Goal: Task Accomplishment & Management: Manage account settings

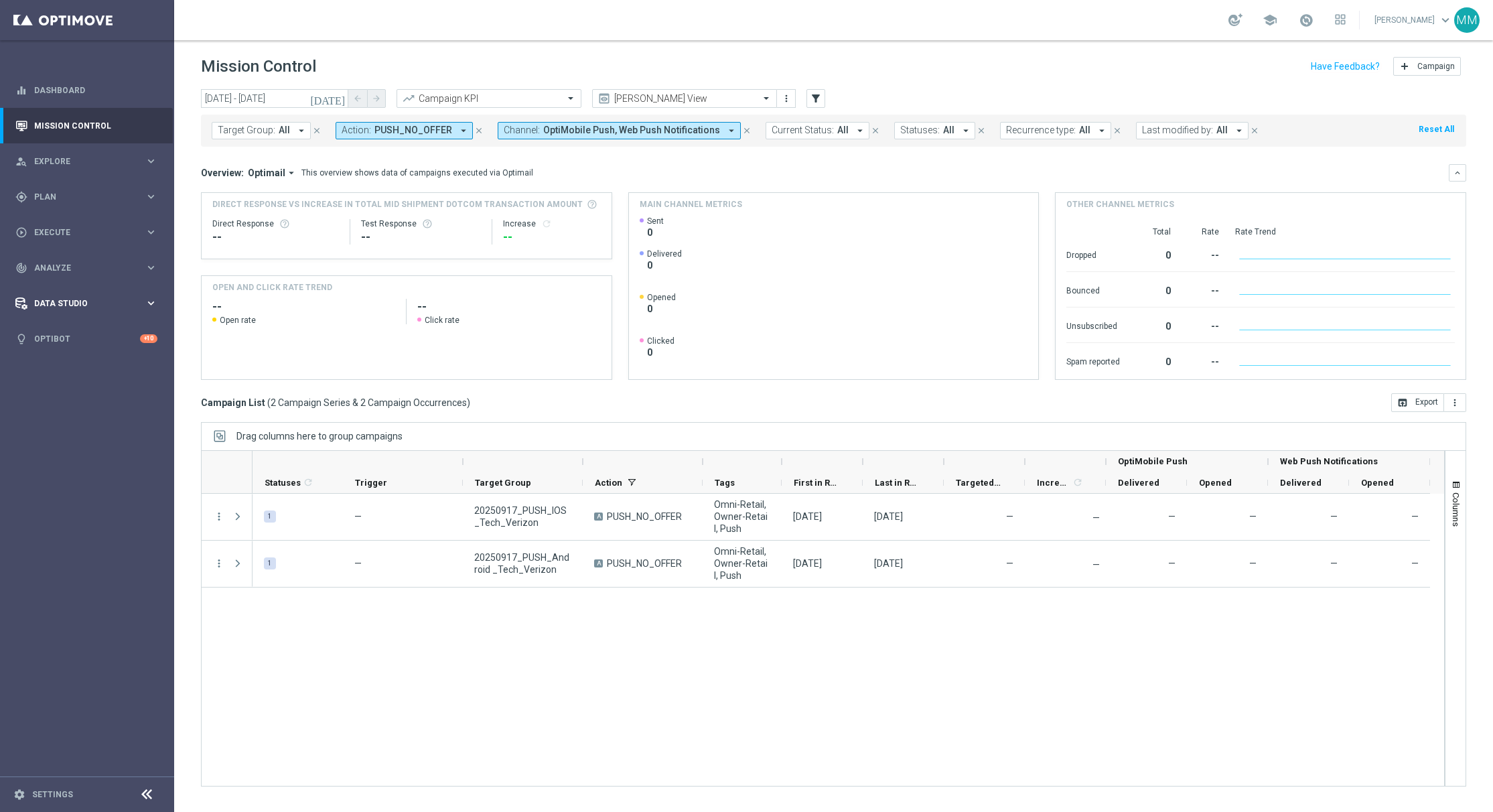
click at [76, 295] on div "Data Studio keyboard_arrow_right" at bounding box center [87, 304] width 173 height 36
click at [70, 259] on div "track_changes Analyze keyboard_arrow_right" at bounding box center [87, 268] width 173 height 36
click at [72, 395] on span "BI Studio" at bounding box center [84, 396] width 96 height 8
click at [66, 478] on link "Push Baseline Matchback" at bounding box center [91, 476] width 98 height 11
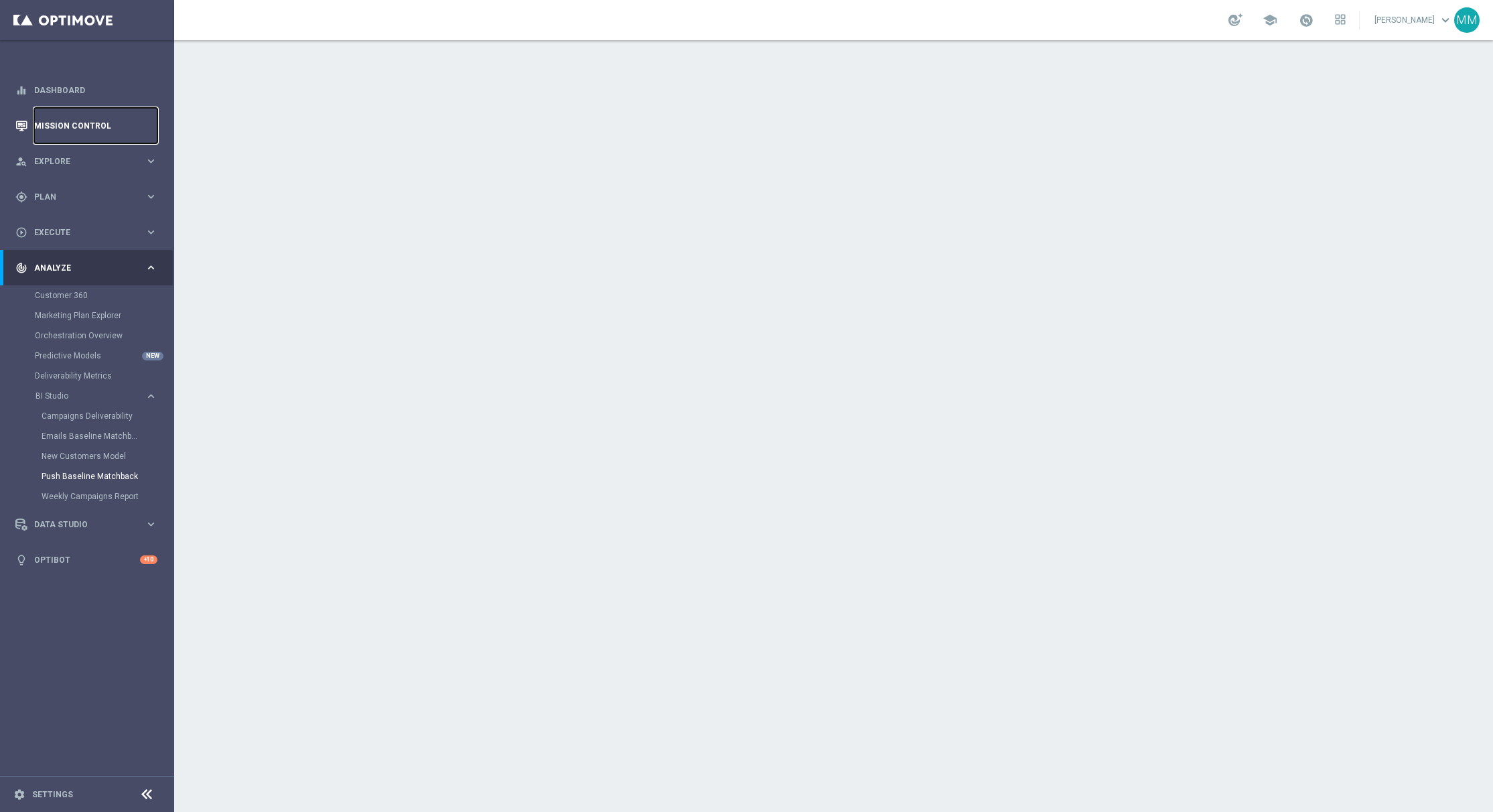
click at [69, 120] on link "Mission Control" at bounding box center [96, 125] width 123 height 36
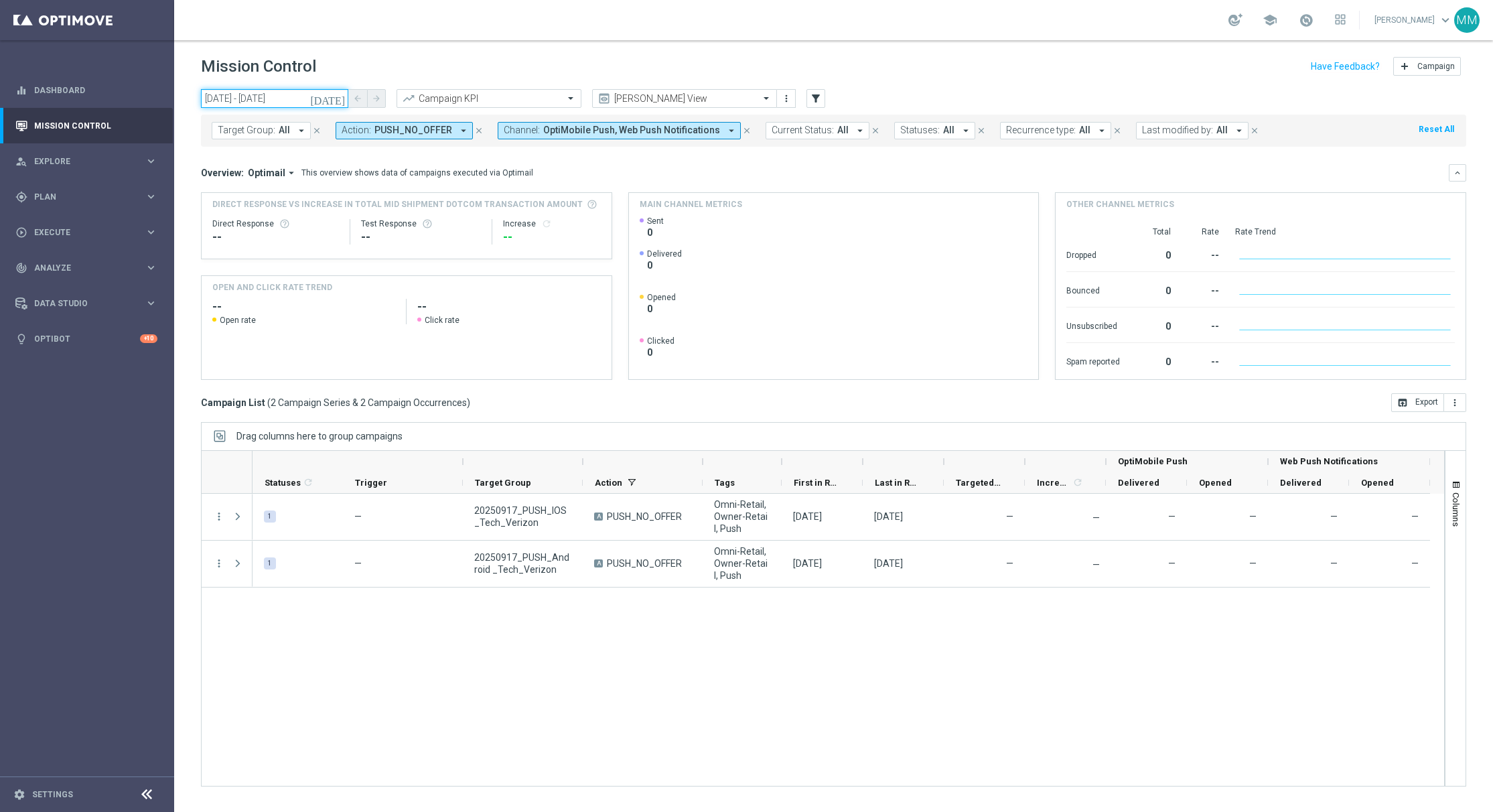
click at [282, 101] on input "17 Sep 2025 - 17 Sep 2025" at bounding box center [275, 99] width 147 height 19
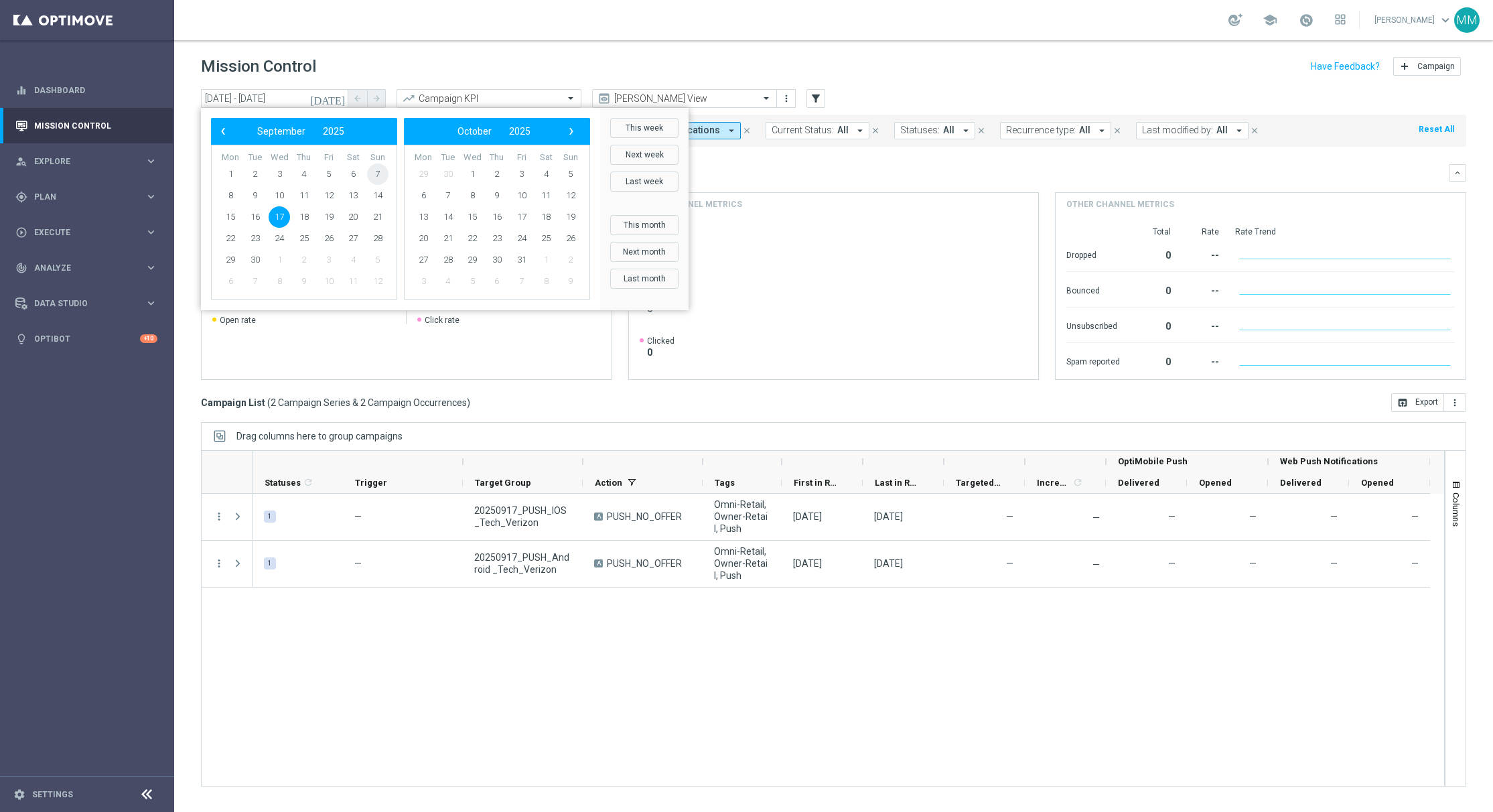
click at [380, 177] on span "7" at bounding box center [378, 174] width 22 height 22
click at [357, 193] on span "13" at bounding box center [353, 196] width 22 height 22
type input "07 Sep 2025 - 13 Sep 2025"
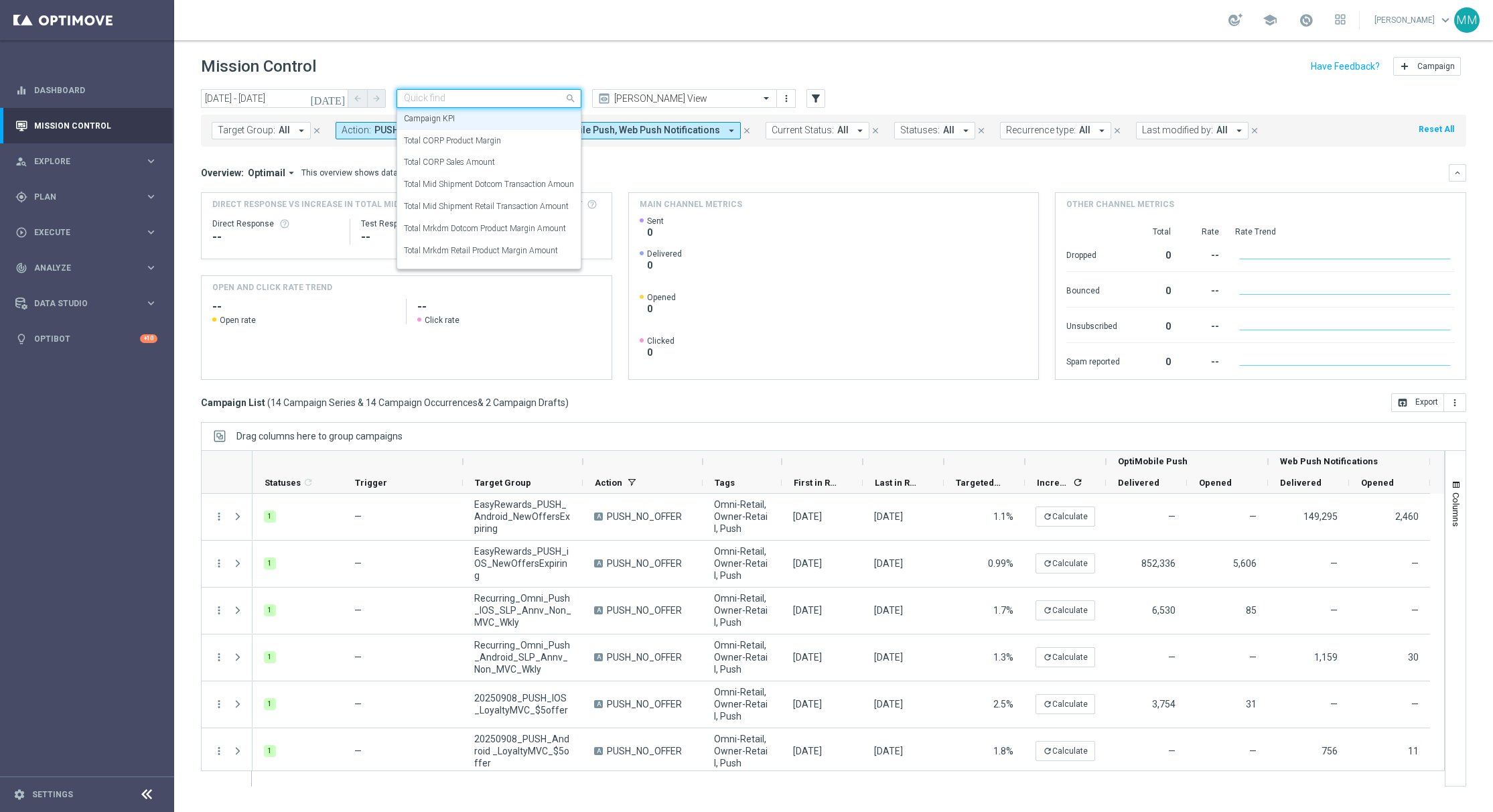
click at [554, 94] on div at bounding box center [489, 99] width 183 height 11
click at [533, 182] on label "Total Mid Shipment Dotcom Transaction Amount" at bounding box center [491, 184] width 173 height 11
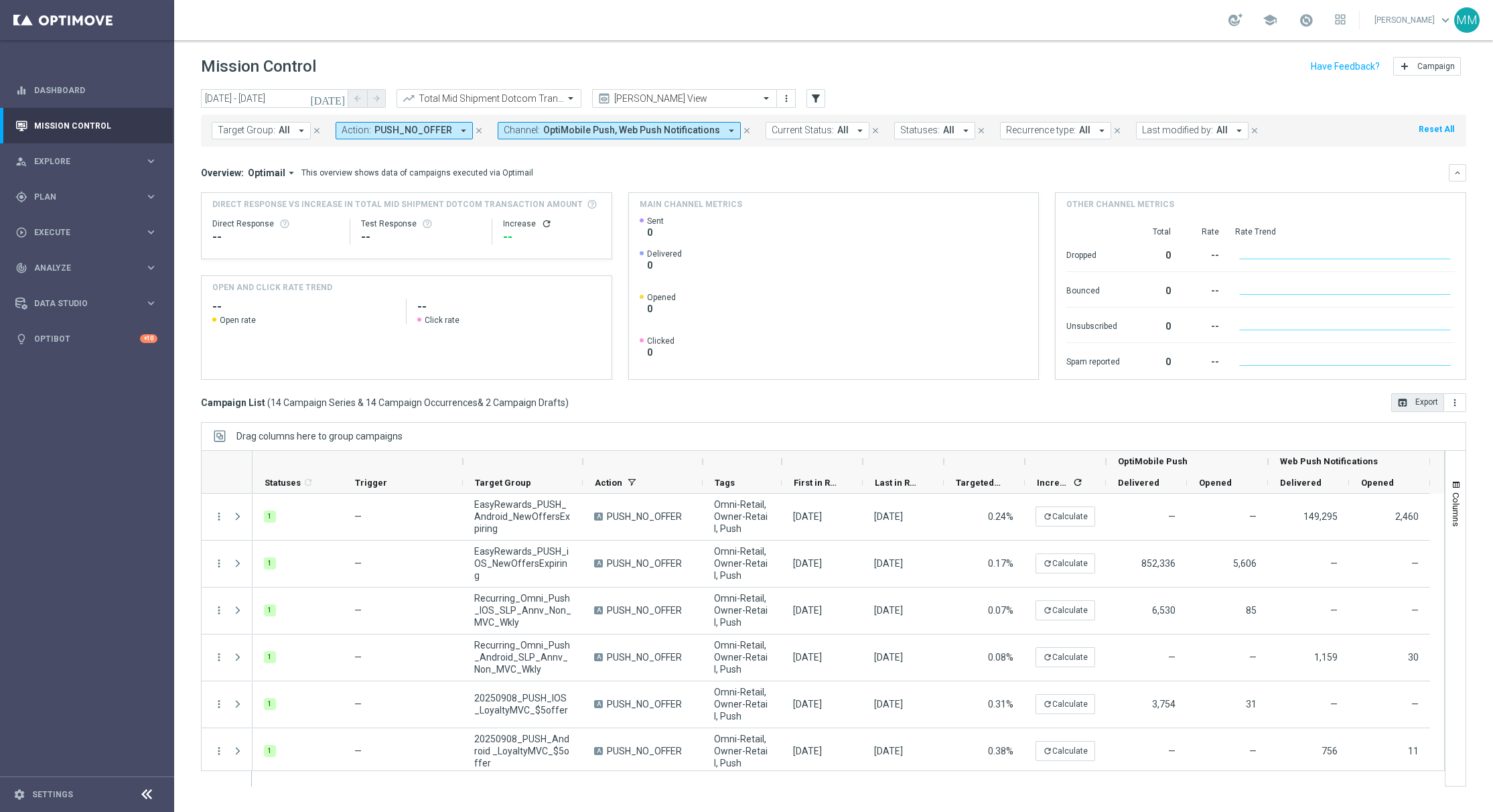
click at [1418, 406] on button "open_in_browser Export" at bounding box center [1417, 402] width 53 height 19
click at [1452, 403] on icon "more_vert" at bounding box center [1454, 402] width 11 height 11
click at [1429, 421] on span "Export with occurrences" at bounding box center [1411, 425] width 90 height 9
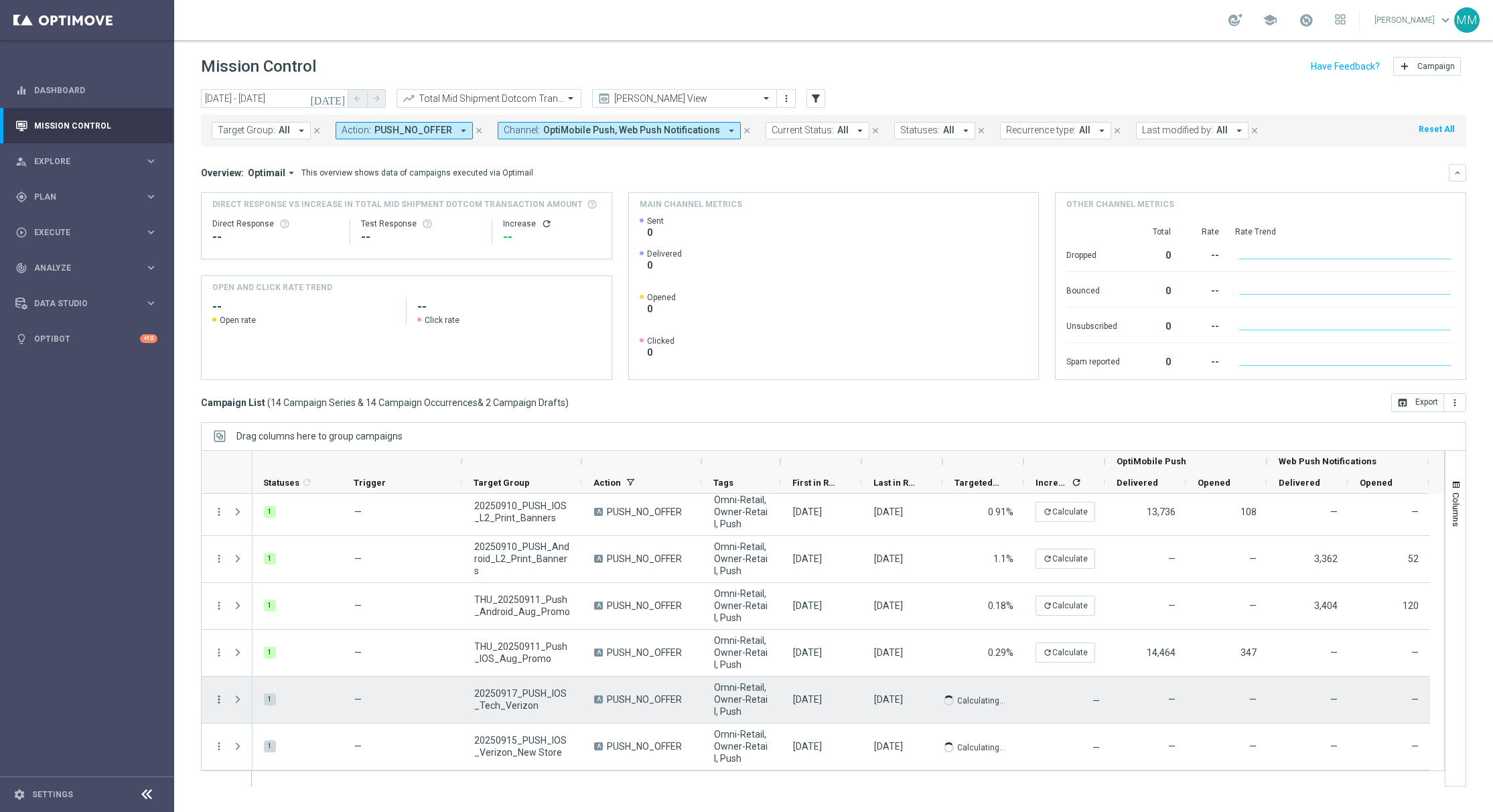
click at [214, 696] on icon "more_vert" at bounding box center [219, 699] width 12 height 12
click at [263, 767] on span "Delete" at bounding box center [257, 768] width 25 height 9
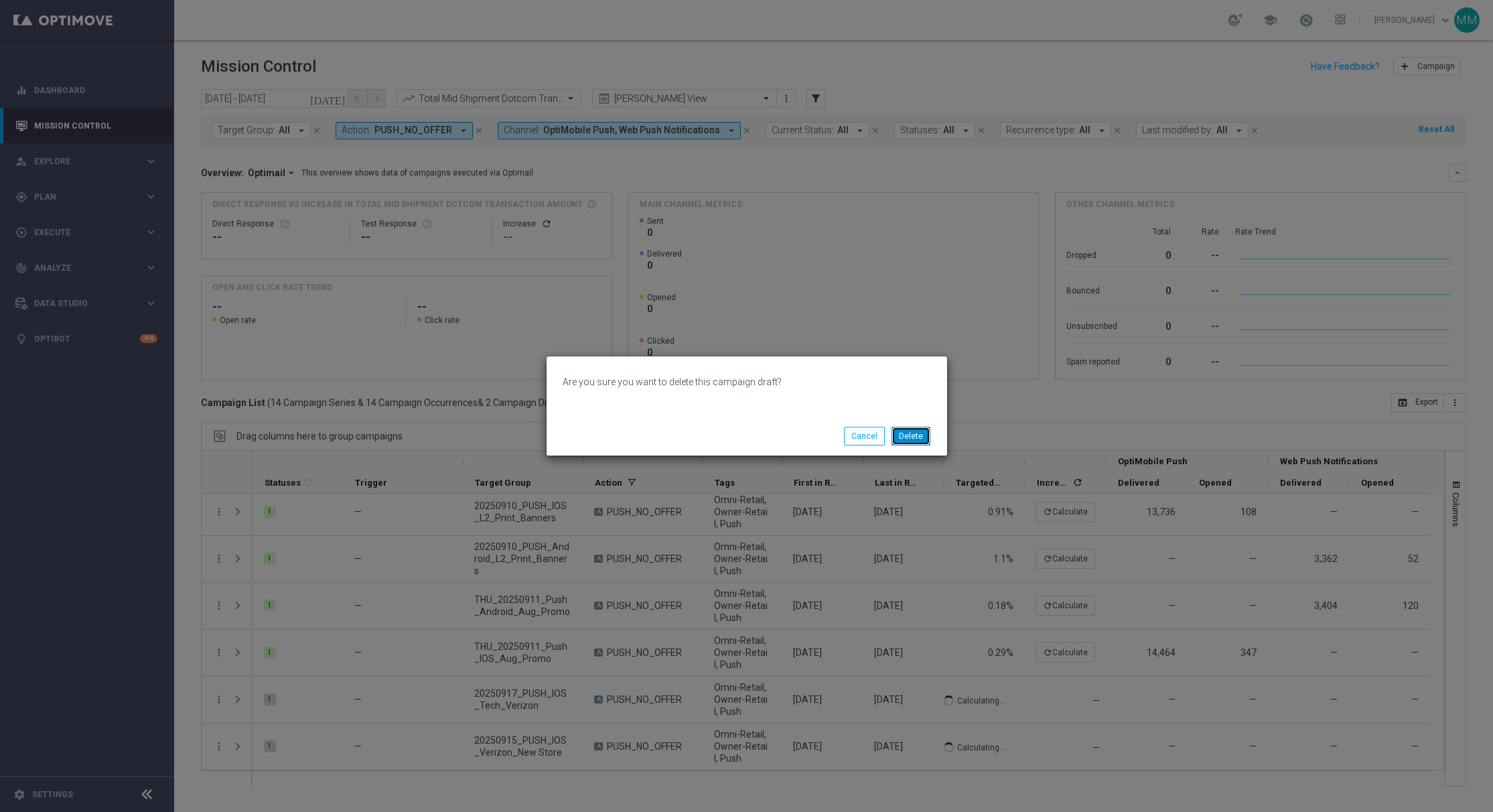
click at [915, 432] on button "Delete" at bounding box center [911, 436] width 39 height 19
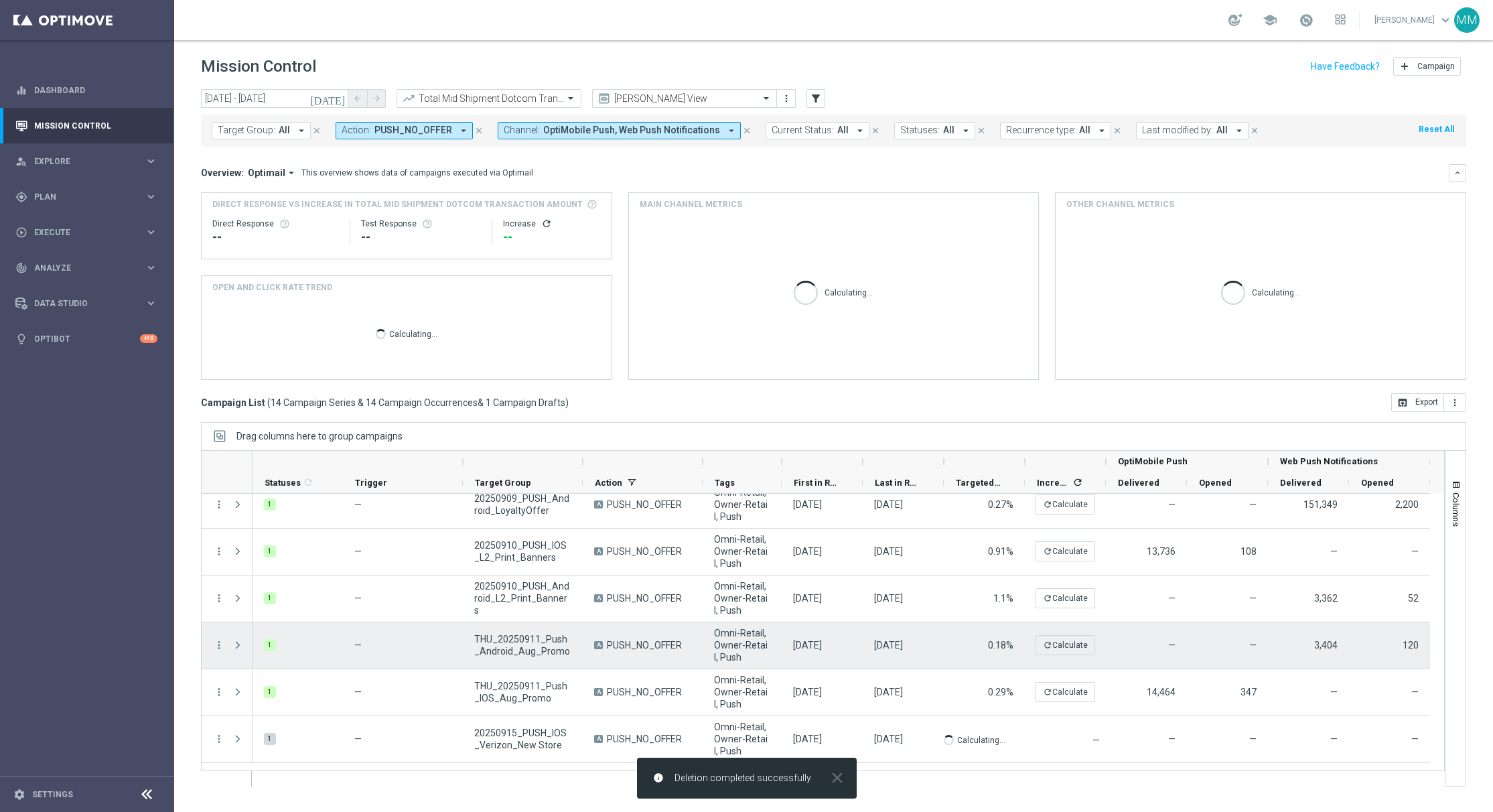
scroll to position [427, 0]
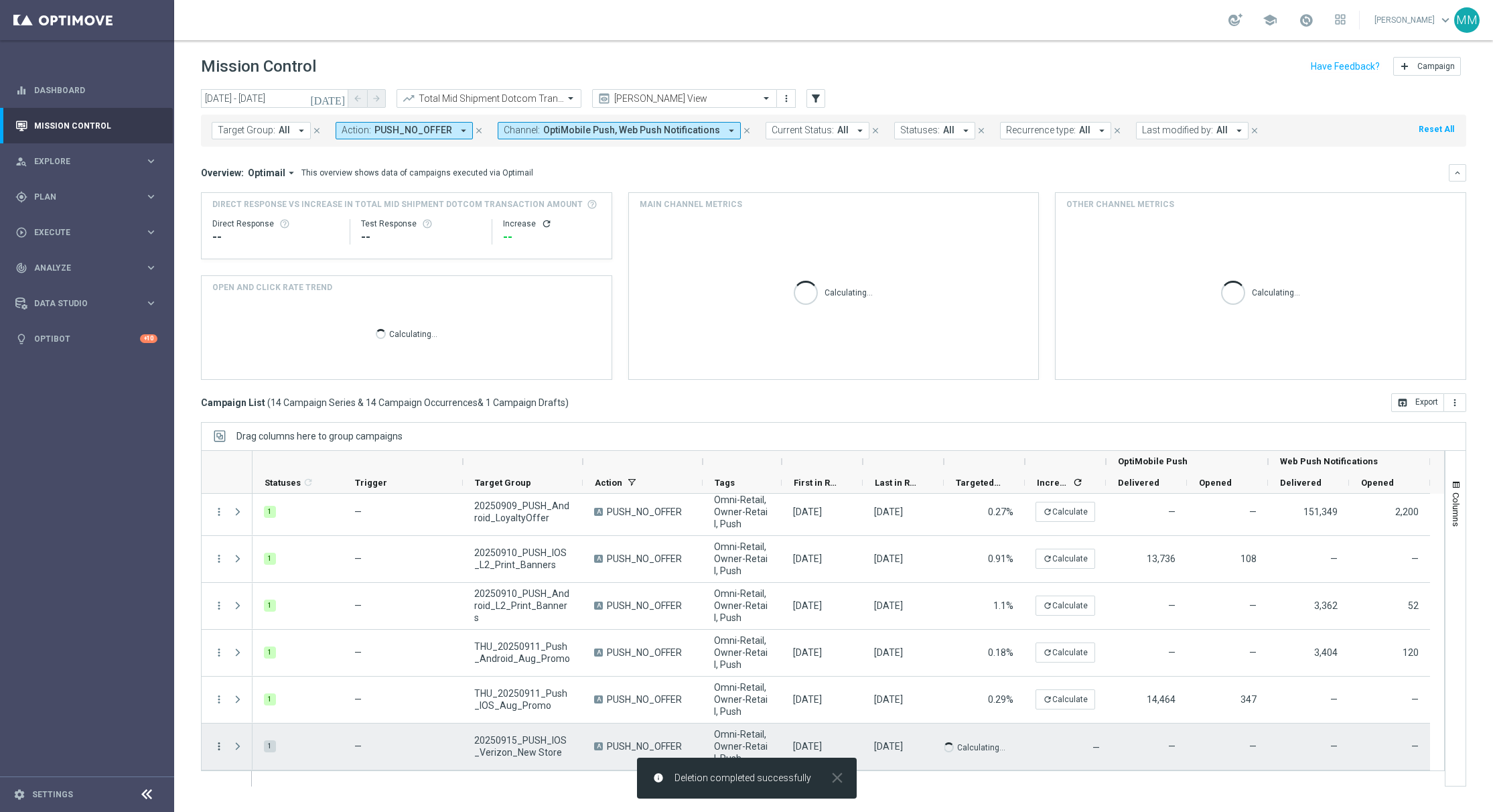
click at [224, 747] on icon "more_vert" at bounding box center [219, 746] width 12 height 12
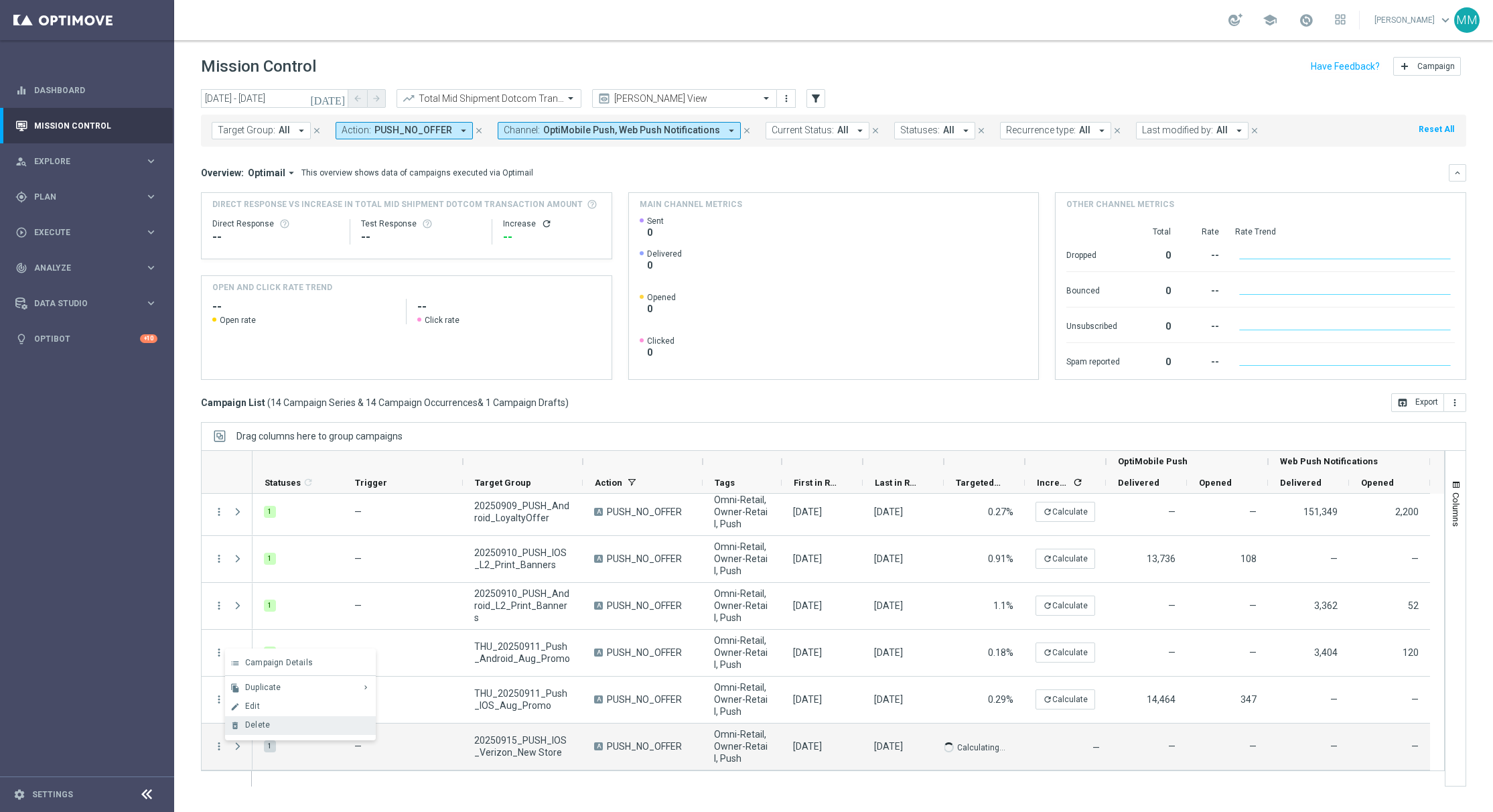
click at [320, 720] on div "Delete" at bounding box center [307, 723] width 124 height 9
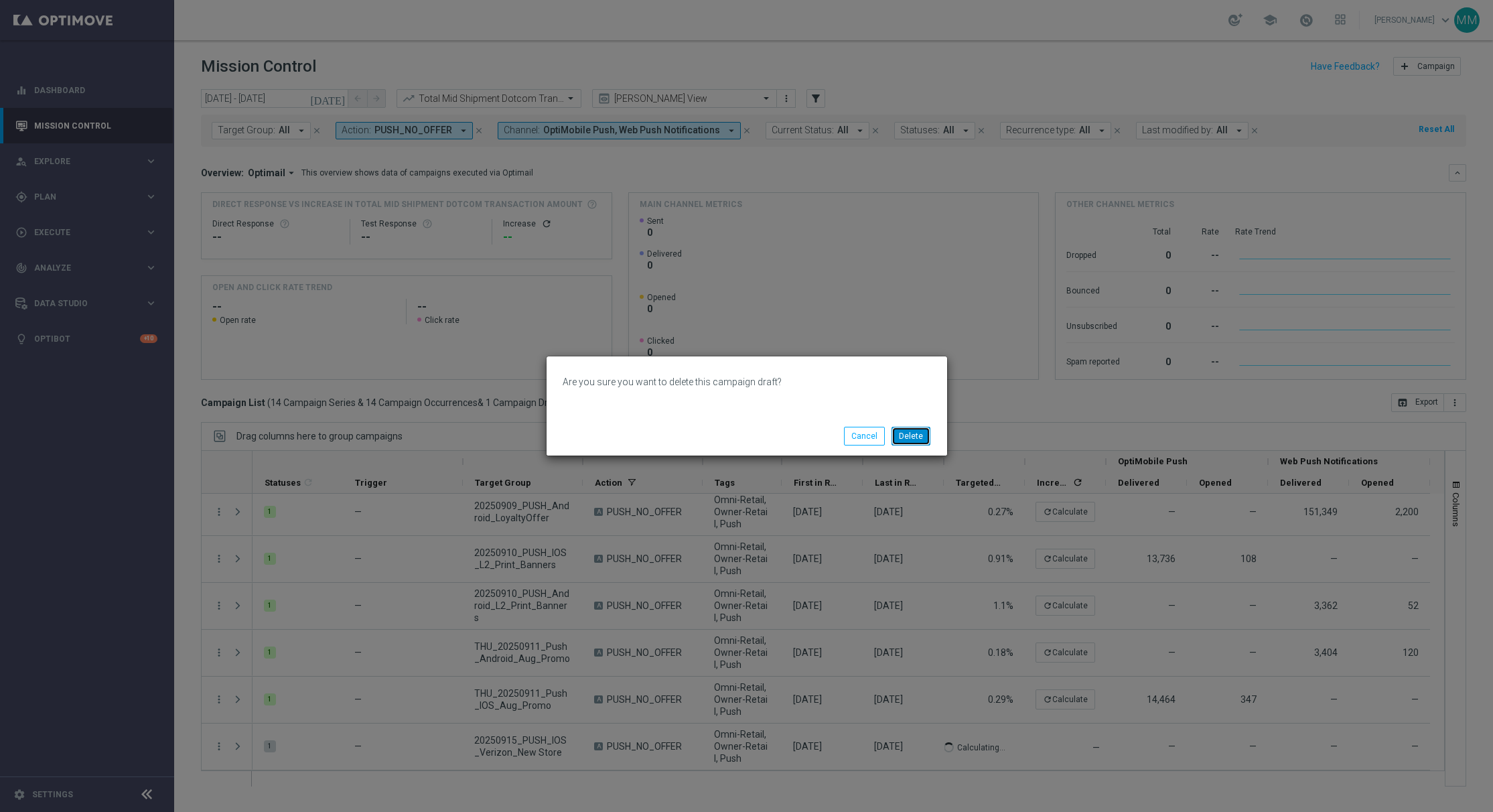
click at [919, 434] on button "Delete" at bounding box center [911, 436] width 39 height 19
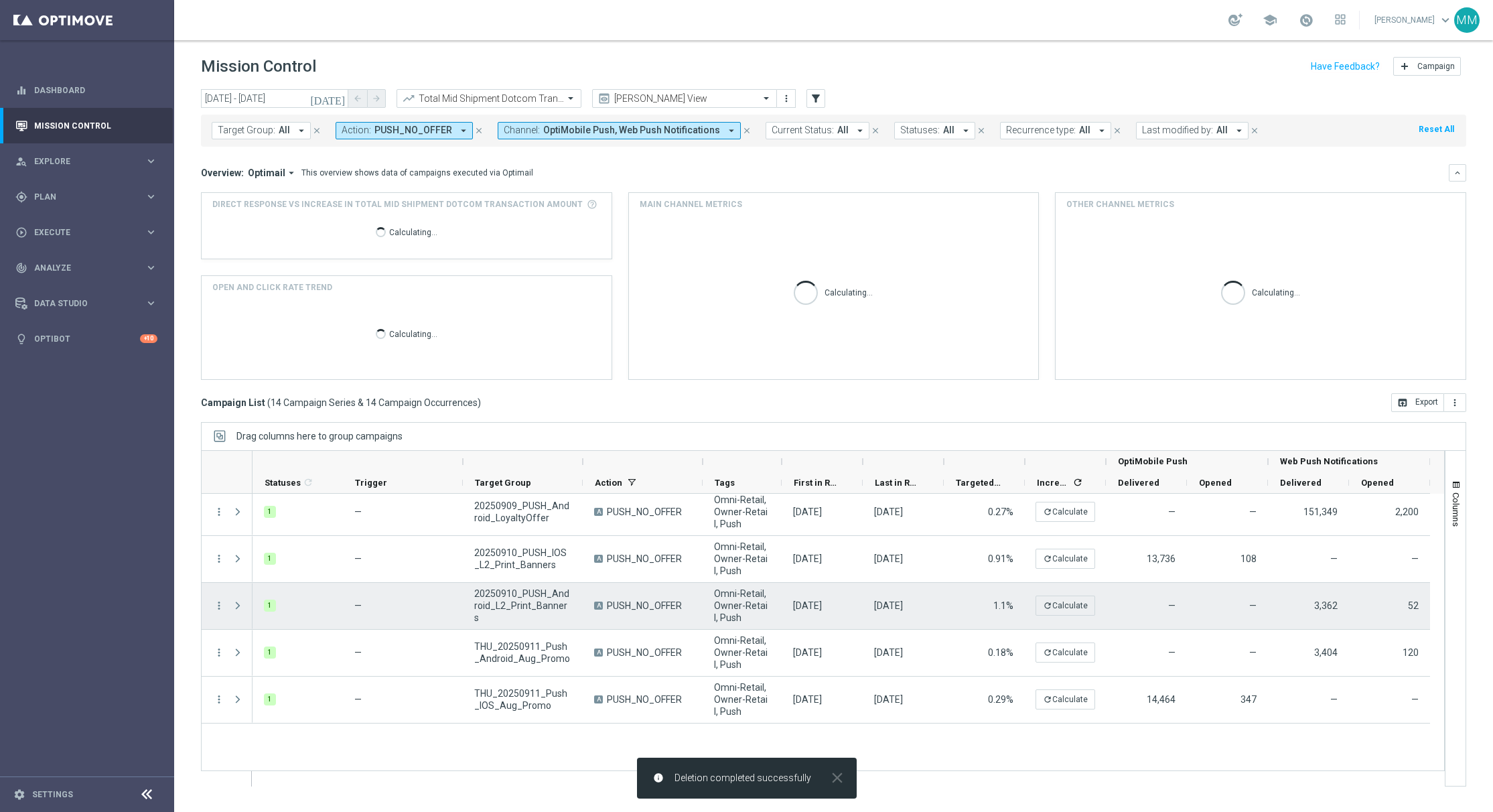
scroll to position [380, 0]
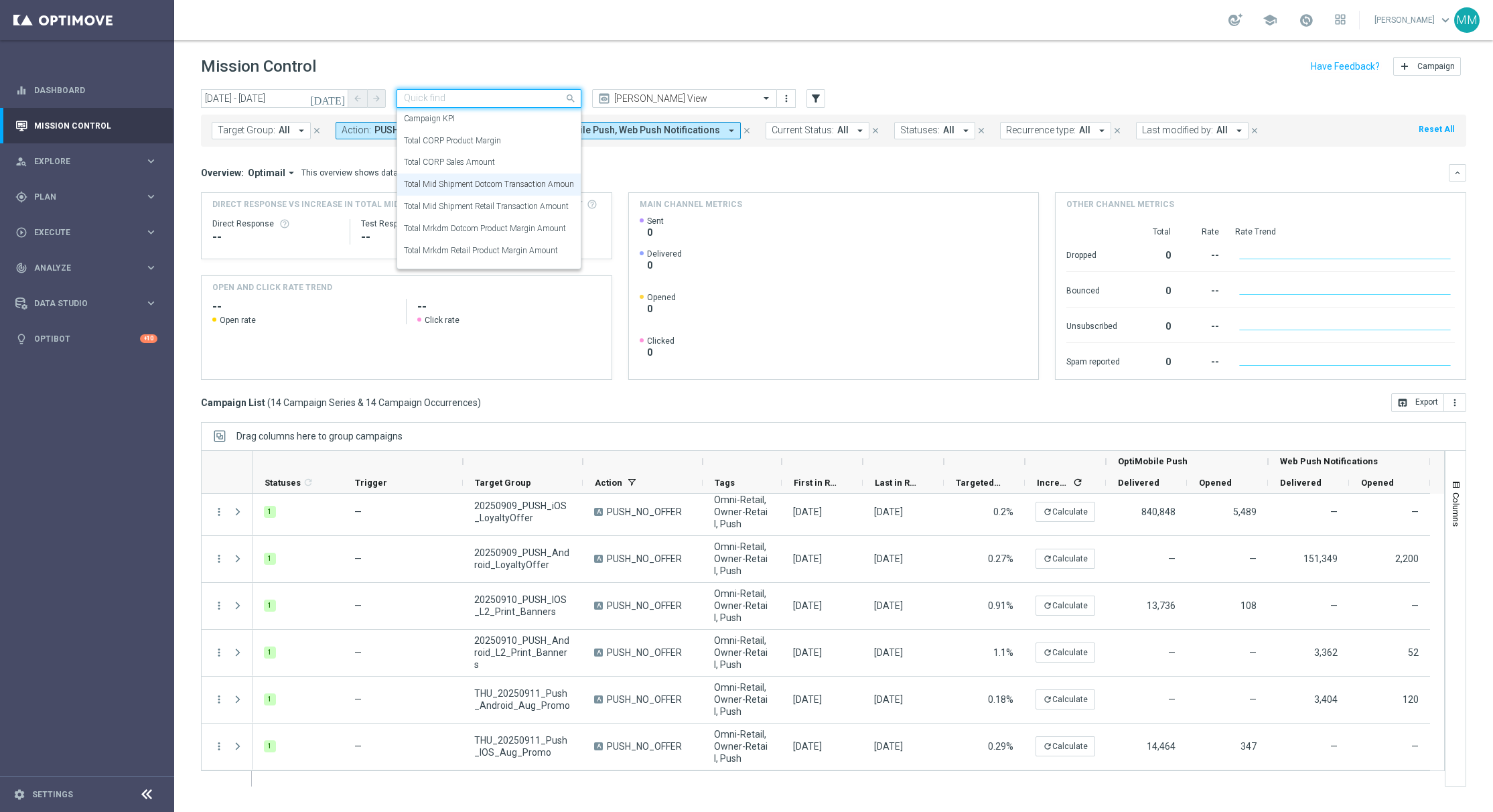
click at [521, 100] on input "text" at bounding box center [476, 99] width 143 height 11
click at [525, 232] on label "Total Mrkdm Dotcom Product Margin Amount" at bounding box center [485, 228] width 162 height 11
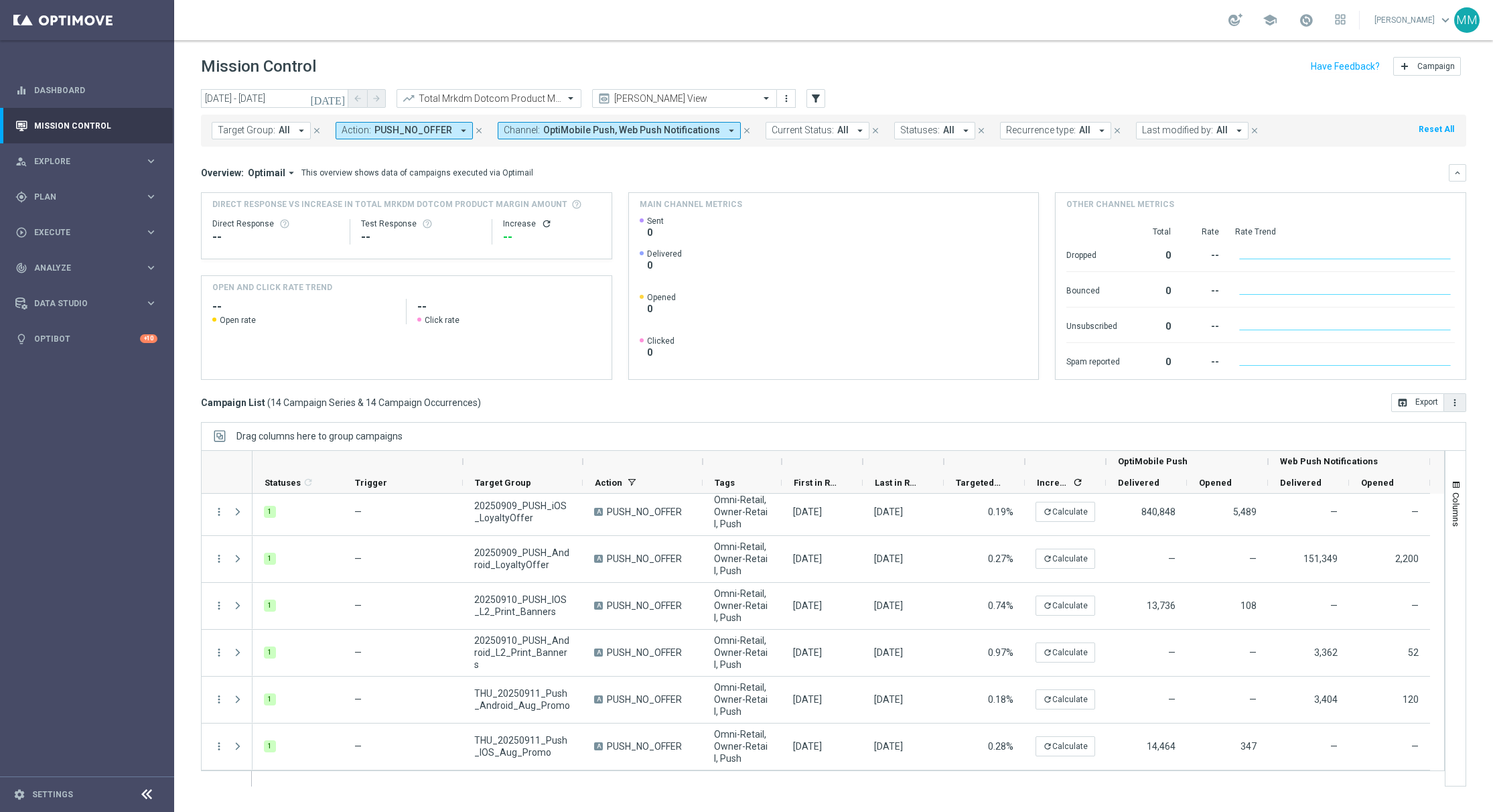
click at [1454, 404] on icon "more_vert" at bounding box center [1454, 402] width 11 height 11
click at [1426, 425] on span "Export with occurrences" at bounding box center [1411, 425] width 90 height 9
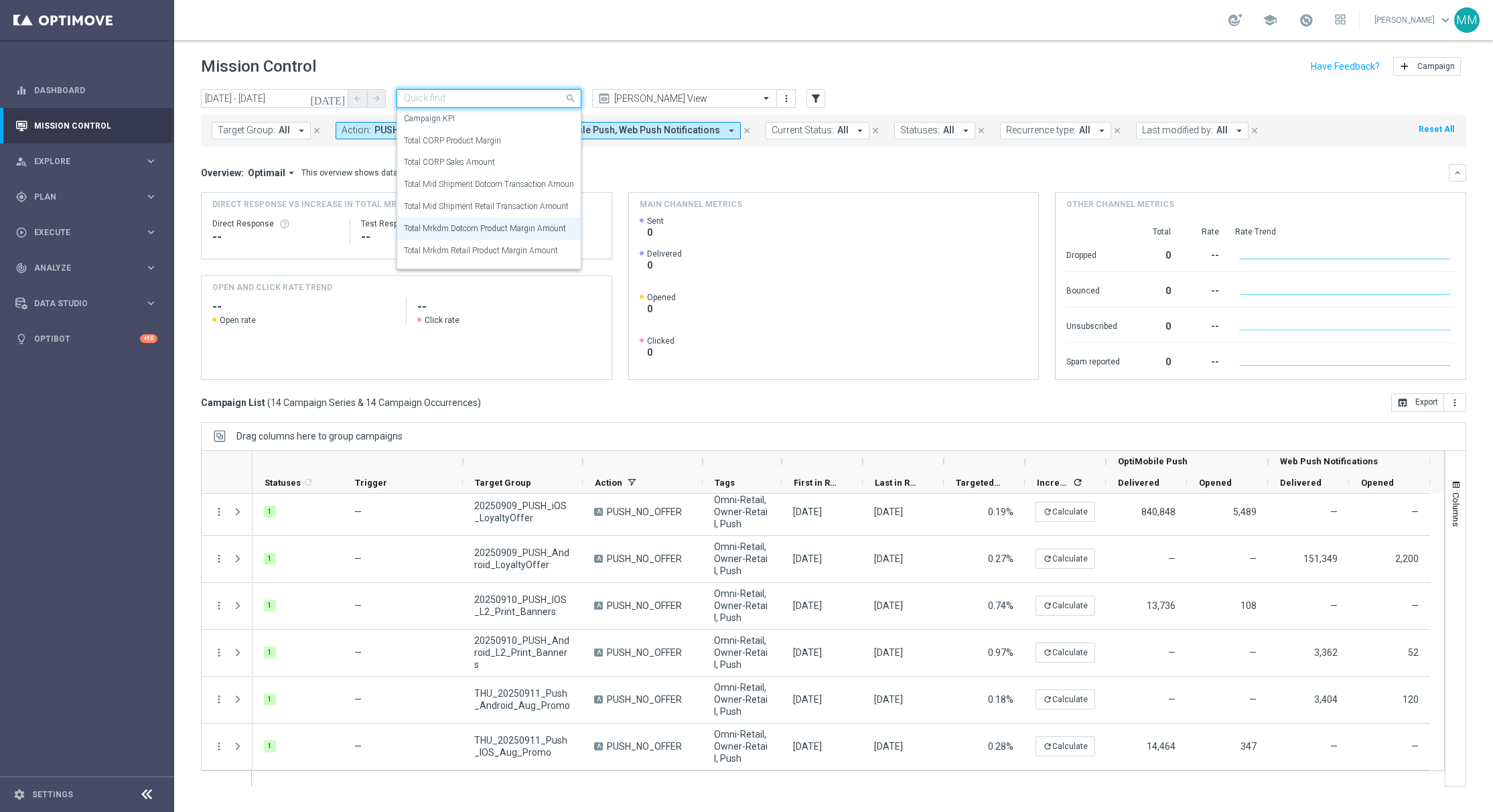
click at [501, 99] on input "text" at bounding box center [476, 99] width 143 height 11
click at [512, 210] on label "Total Mid Shipment Retail Transaction Amount" at bounding box center [487, 206] width 165 height 11
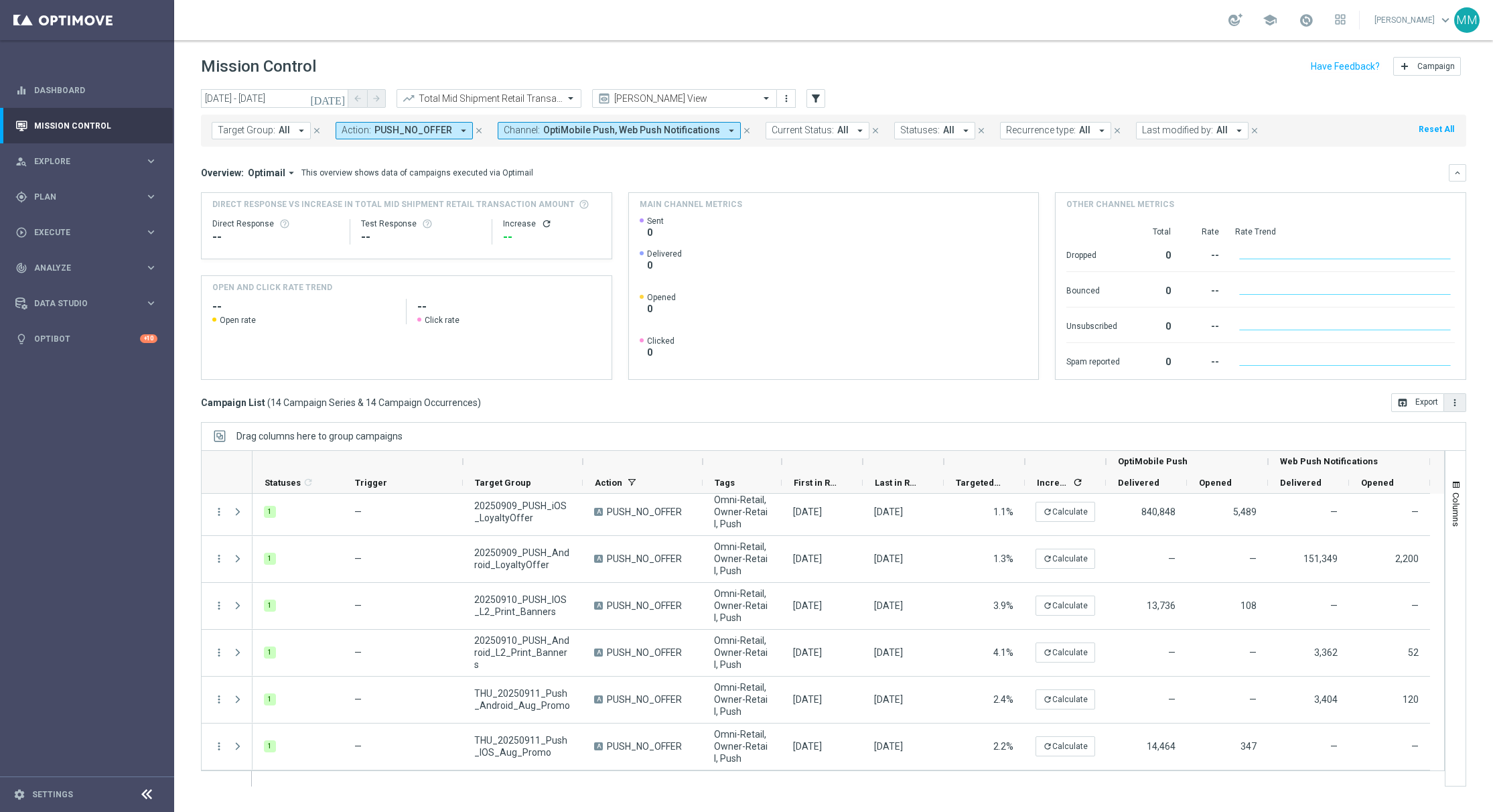
click at [1459, 400] on icon "more_vert" at bounding box center [1454, 402] width 11 height 11
click at [1430, 424] on span "Export with occurrences" at bounding box center [1411, 425] width 90 height 9
click at [493, 105] on div "Total Mid Shipment Retail Transaction Amount" at bounding box center [489, 99] width 185 height 19
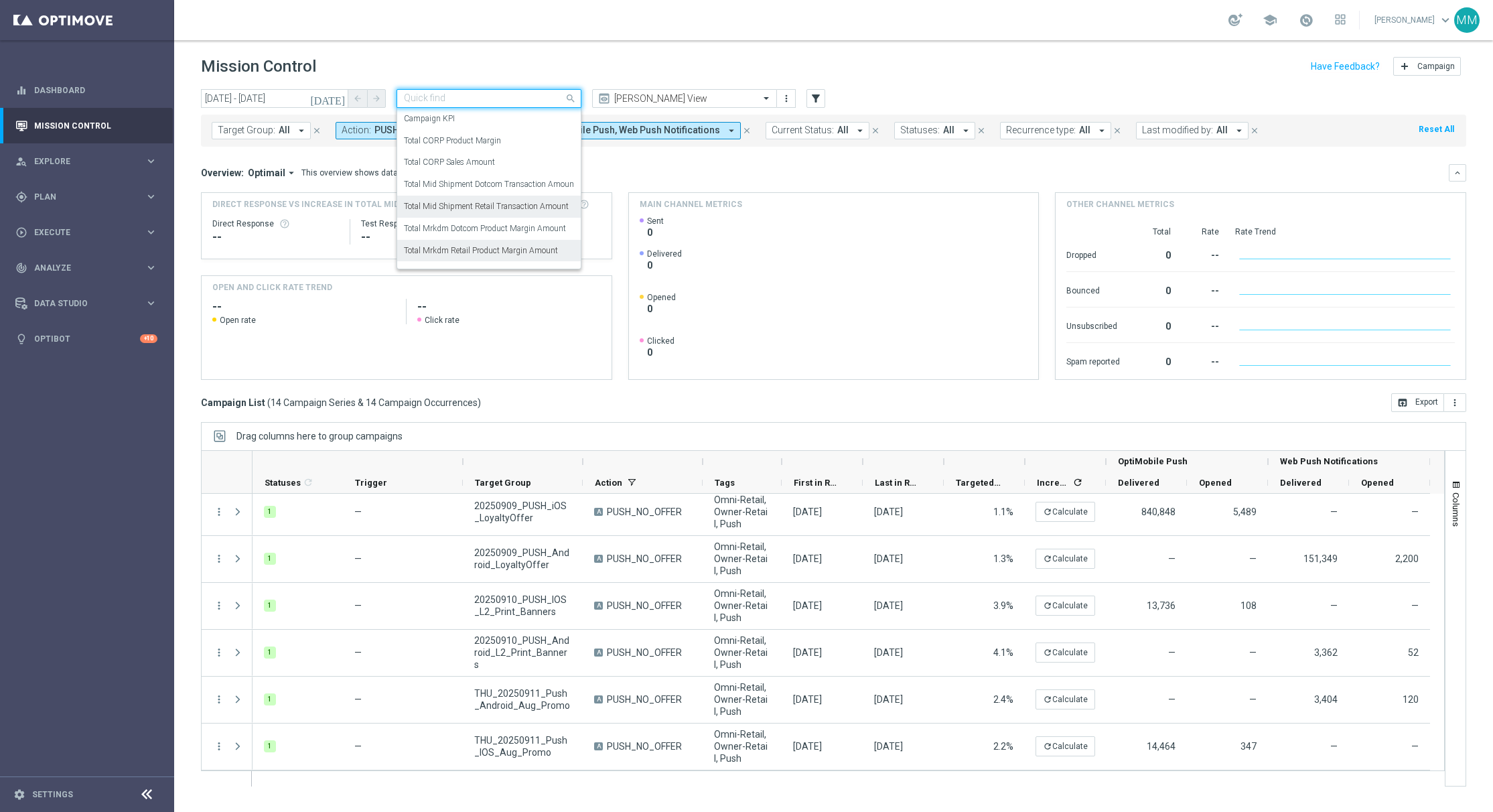
click at [506, 256] on label "Total Mrkdm Retail Product Margin Amount" at bounding box center [481, 250] width 154 height 11
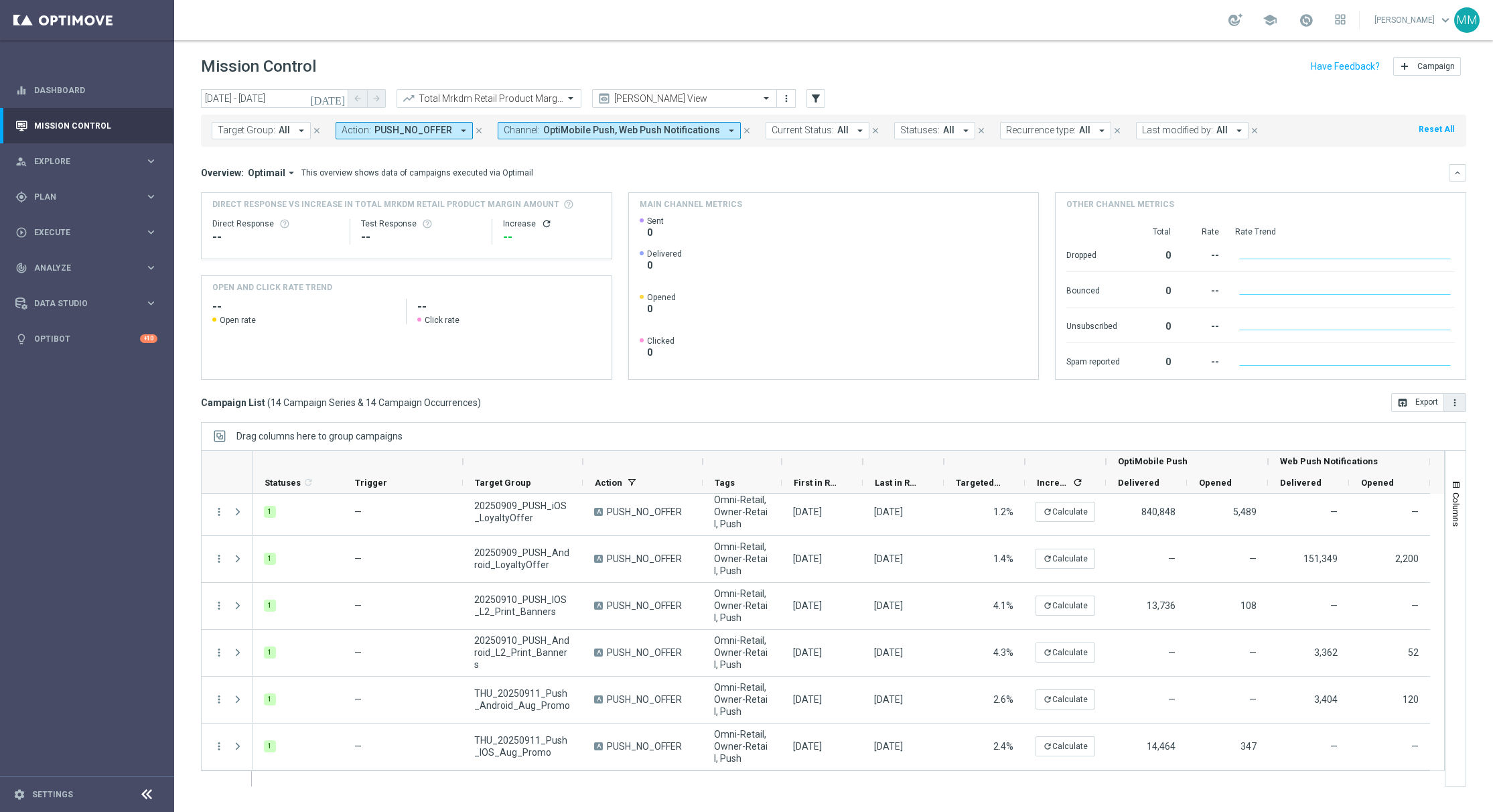
click at [1461, 403] on button "more_vert" at bounding box center [1455, 402] width 22 height 19
click at [1412, 432] on li "Export with occurrences" at bounding box center [1411, 426] width 109 height 22
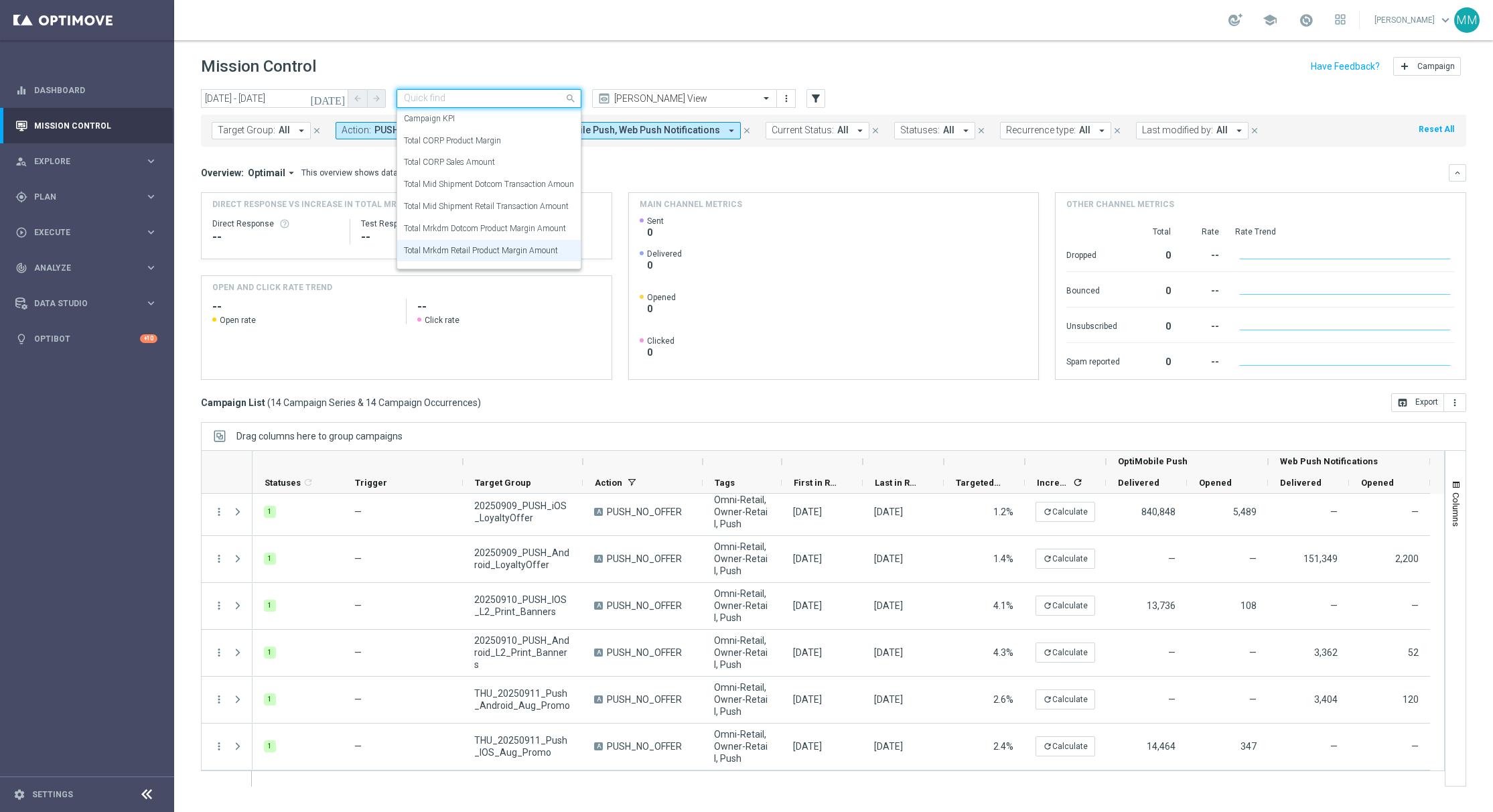
click at [527, 102] on input "text" at bounding box center [476, 99] width 143 height 11
click at [526, 142] on div "Total CORP Product Margin" at bounding box center [489, 141] width 170 height 22
click at [528, 102] on input "text" at bounding box center [476, 99] width 143 height 11
click at [520, 160] on div "Total CORP Sales Amount" at bounding box center [489, 162] width 170 height 22
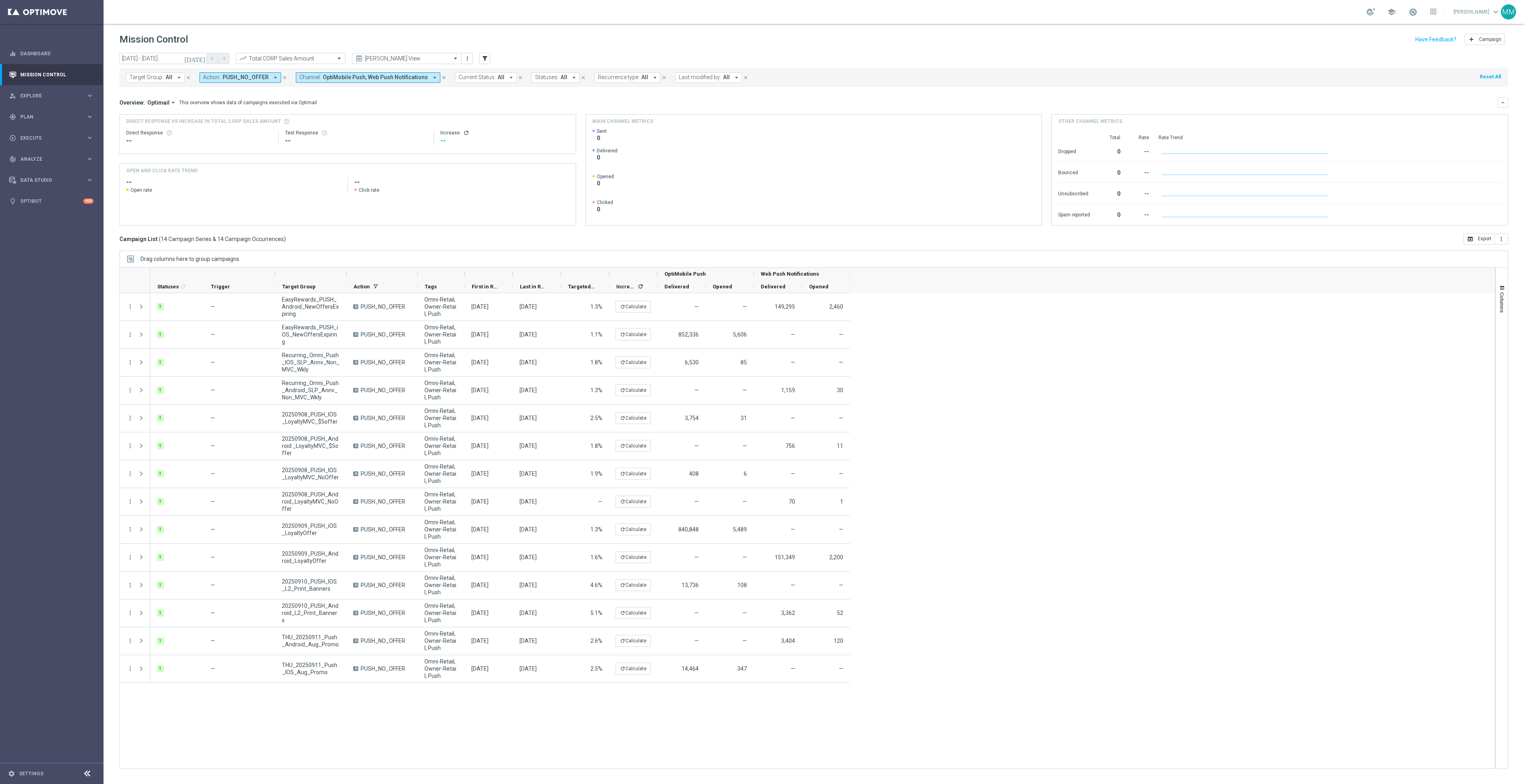
scroll to position [0, 0]
click at [887, 246] on div "today 07 Sep 2025 - 13 Sep 2025 arrow_back arrow_forward Total CORP Sales Amoun…" at bounding box center [813, 415] width 1420 height 724
click at [887, 235] on button "more_vert" at bounding box center [1502, 239] width 13 height 11
click at [887, 259] on li "Export with occurrences" at bounding box center [1475, 253] width 65 height 13
drag, startPoint x: 1047, startPoint y: 61, endPoint x: 570, endPoint y: 59, distance: 477.0
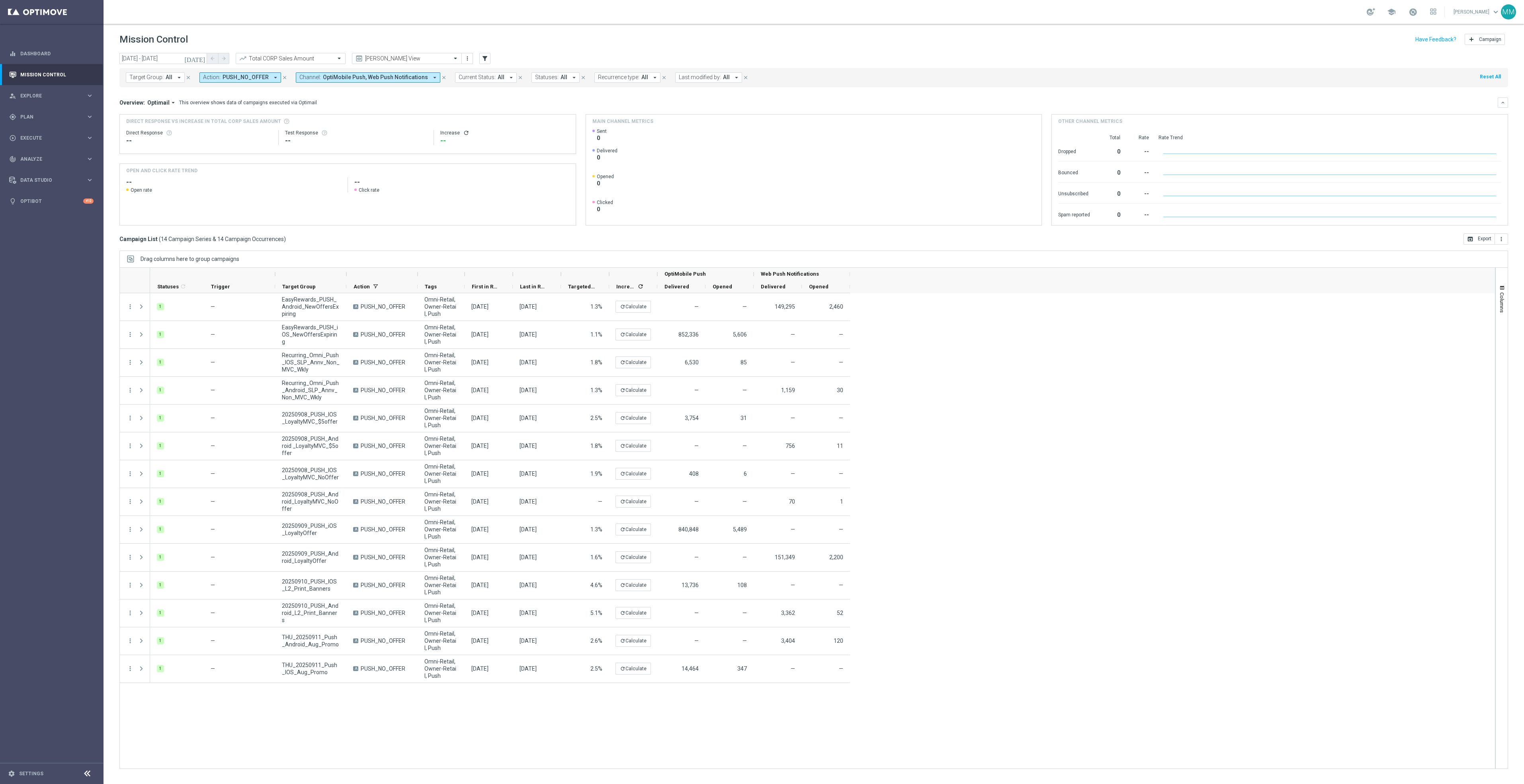
click at [887, 61] on div "today 07 Sep 2025 - 13 Sep 2025 arrow_back arrow_forward Total CORP Sales Amoun…" at bounding box center [813, 59] width 1389 height 12
click at [312, 51] on header "Mission Control add Campaign" at bounding box center [813, 38] width 1420 height 29
click at [309, 60] on input "text" at bounding box center [283, 59] width 85 height 7
click at [305, 83] on div "Total CORP Product Margin" at bounding box center [290, 84] width 101 height 13
click at [887, 240] on icon "more_vert" at bounding box center [1501, 239] width 7 height 7
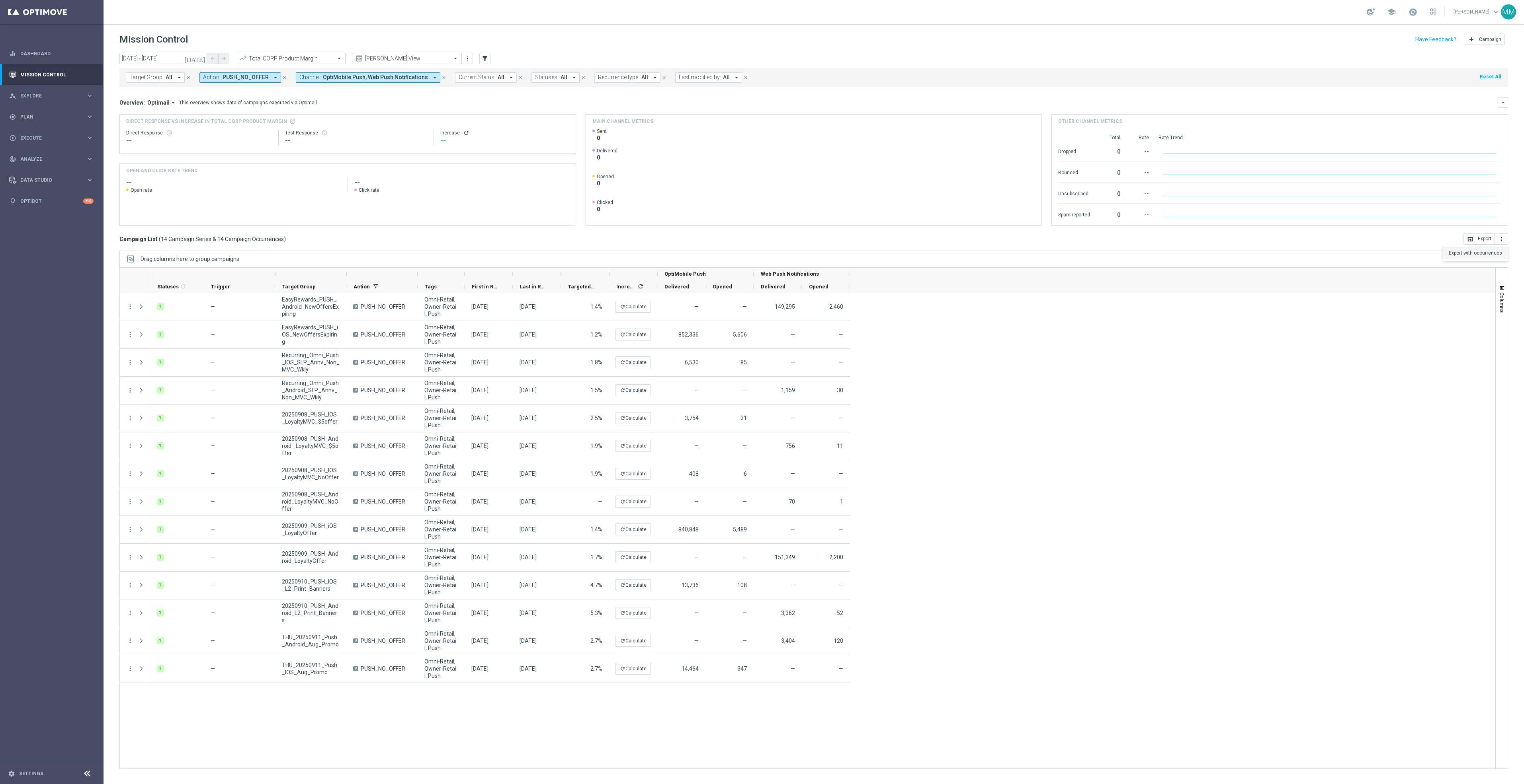
click at [887, 260] on li "Export with occurrences" at bounding box center [1475, 253] width 65 height 13
click at [53, 109] on div "gps_fixed Plan keyboard_arrow_right" at bounding box center [51, 117] width 103 height 21
click at [37, 134] on link "Target Groups" at bounding box center [51, 133] width 62 height 7
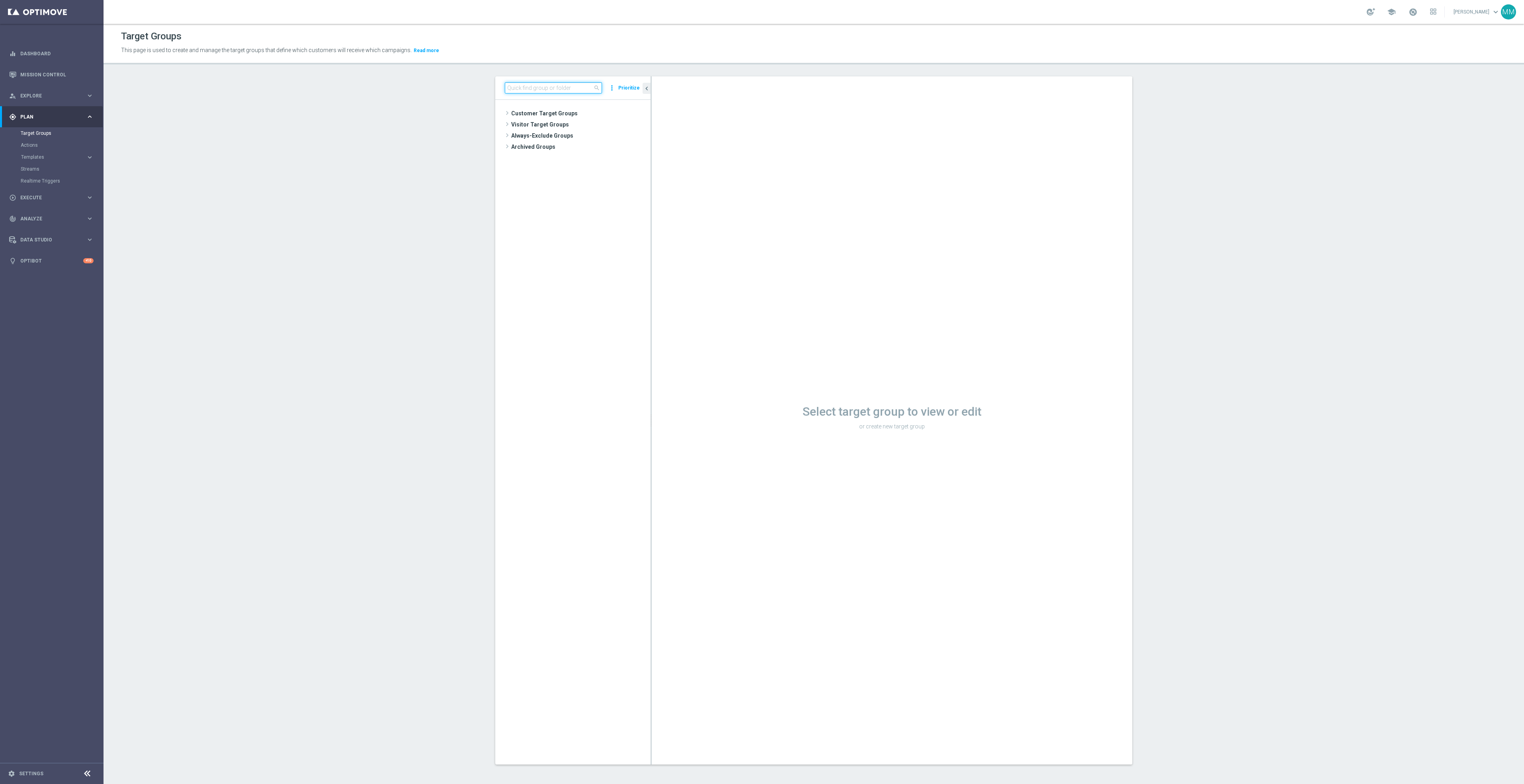
click at [589, 88] on input at bounding box center [553, 88] width 97 height 11
type input "20250923"
click at [605, 180] on span "20250923_PUSH_Android_Furniture_$49.99Tables" at bounding box center [588, 180] width 89 height 7
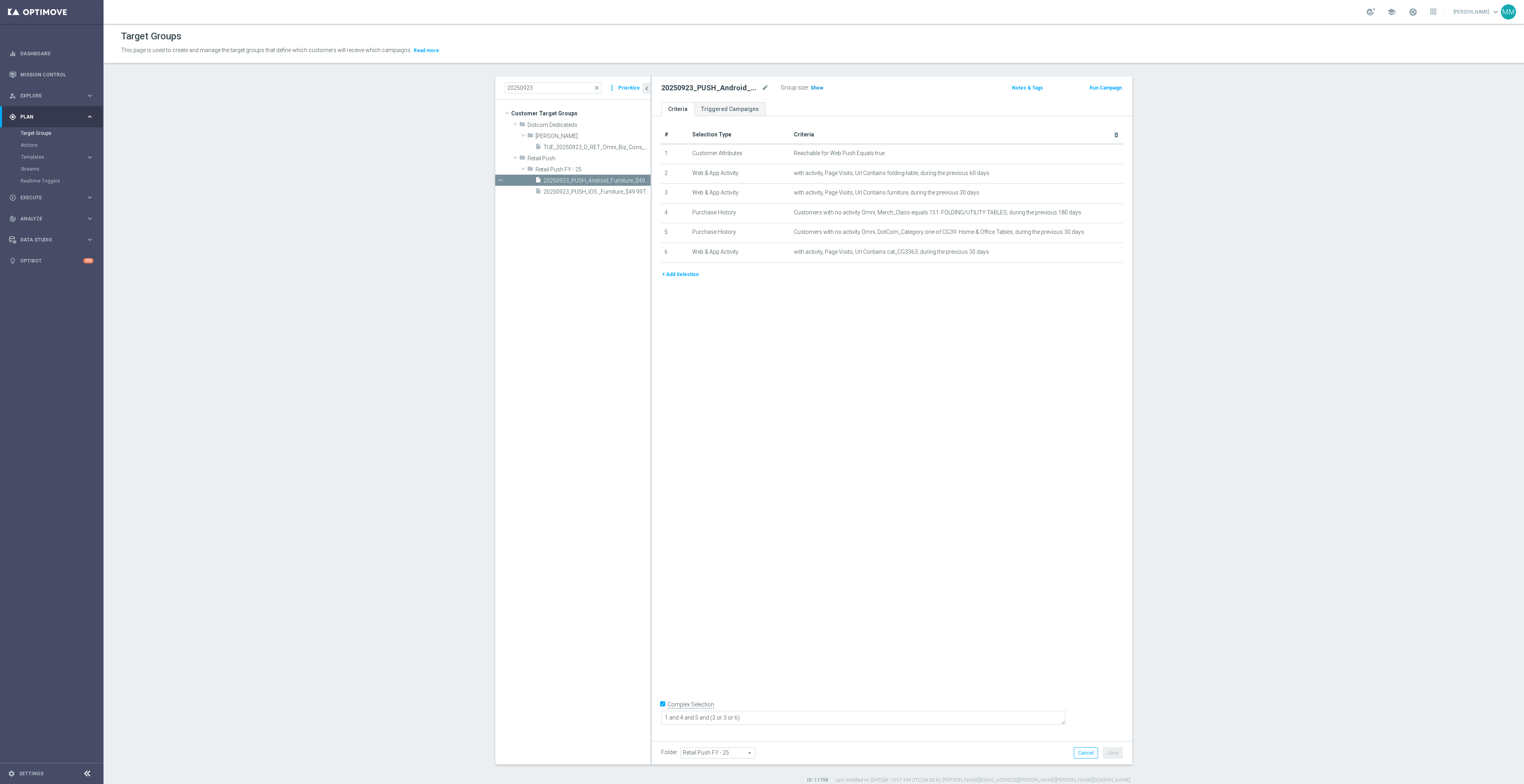
click at [811, 88] on span "Show" at bounding box center [817, 88] width 13 height 5
click at [836, 482] on textarea "1 and 4 and 5 and (2 or 3 or 6)" at bounding box center [863, 718] width 404 height 14
click at [887, 234] on icon "mode_edit" at bounding box center [1097, 232] width 7 height 7
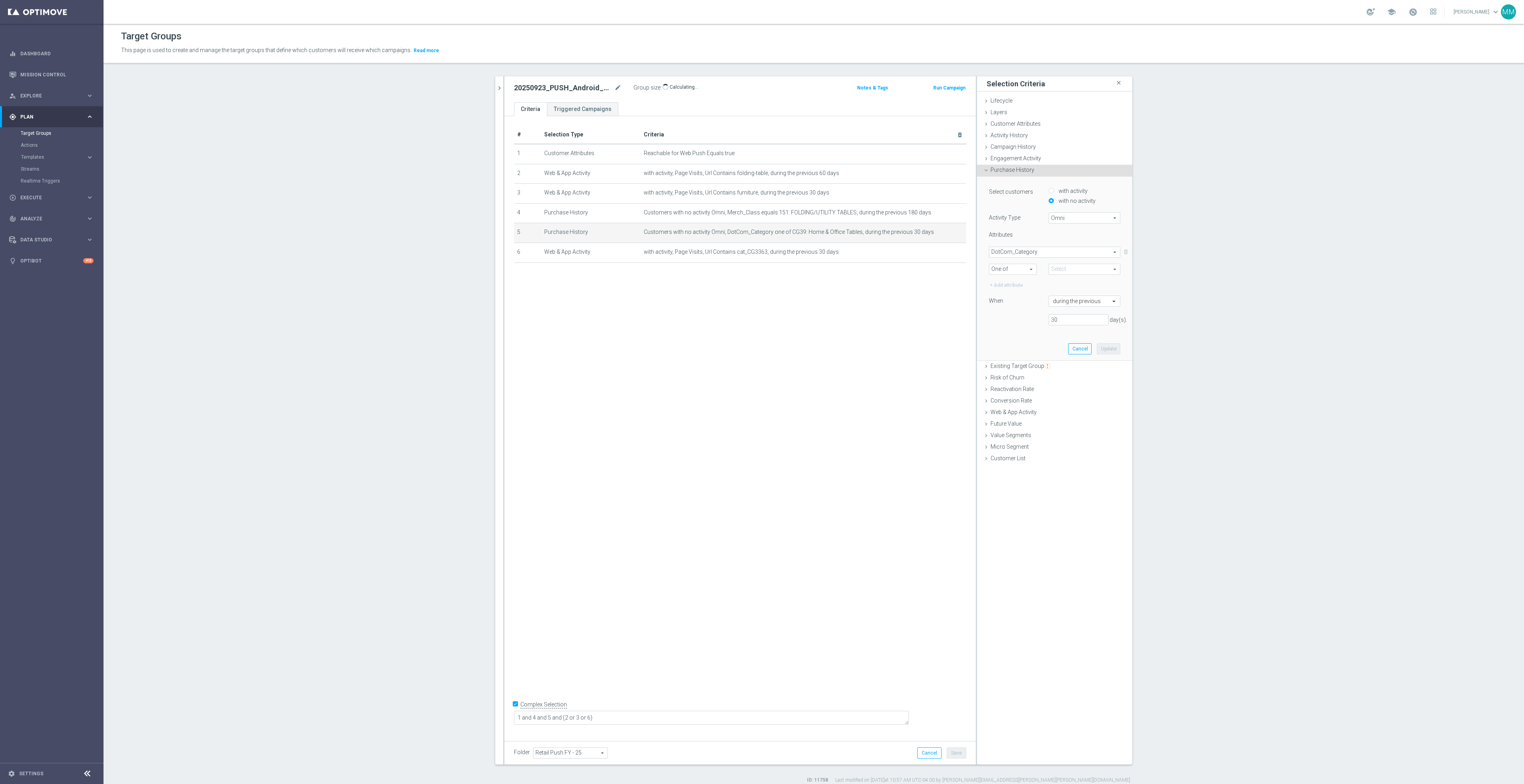
type input "CG39: Home & Office Tables"
drag, startPoint x: 1068, startPoint y: 316, endPoint x: 1000, endPoint y: 316, distance: 68.0
click at [887, 316] on div "30 day(s)." at bounding box center [1054, 320] width 143 height 11
type input "180"
click at [887, 342] on div "Select customers with activity with no activity Activity Type Omni Omni arrow_d…" at bounding box center [1054, 268] width 143 height 184
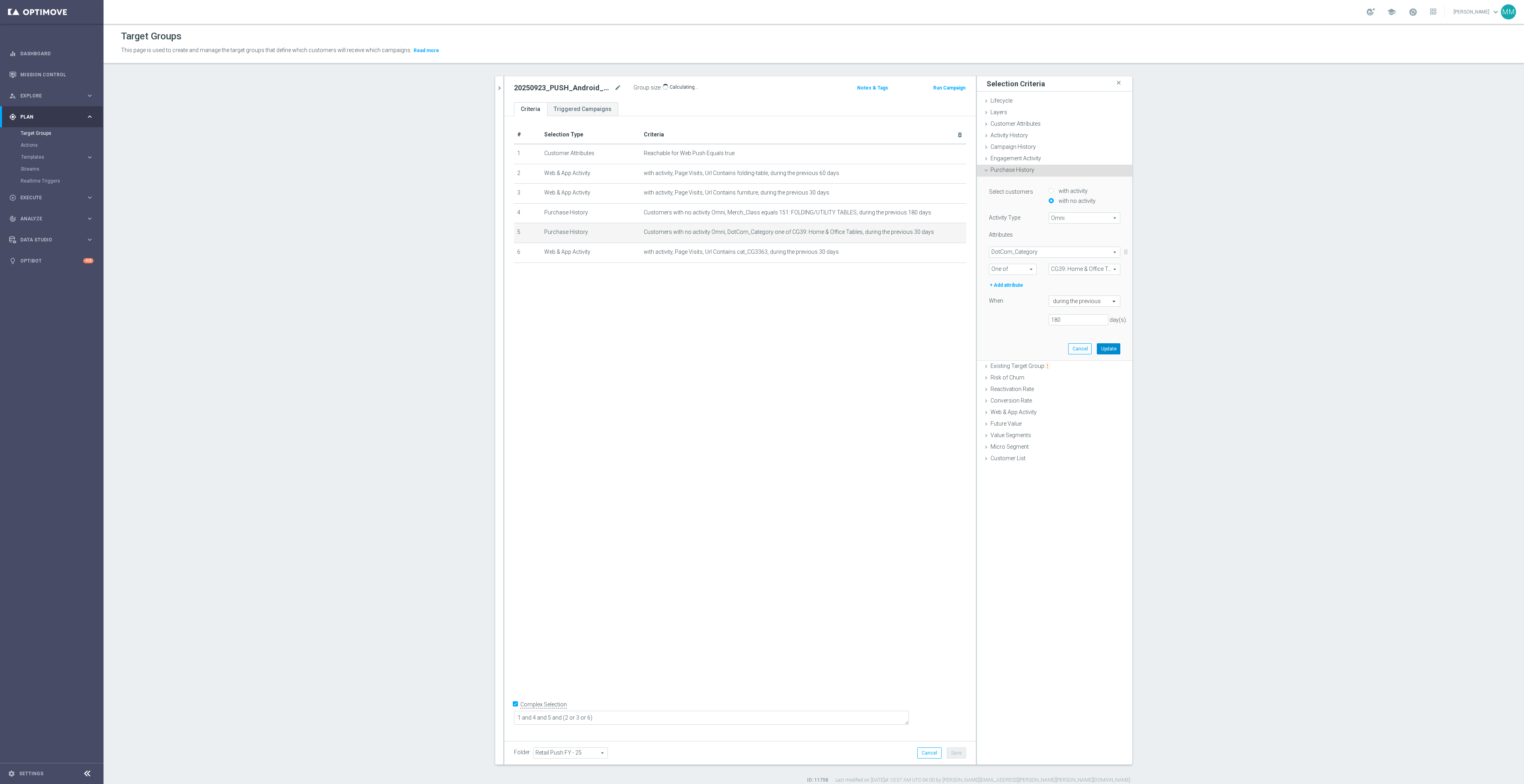
click at [887, 352] on button "Update" at bounding box center [1109, 349] width 24 height 11
click at [887, 482] on button "Save" at bounding box center [956, 753] width 20 height 11
drag, startPoint x: 730, startPoint y: 431, endPoint x: 671, endPoint y: 189, distance: 249.1
click at [730, 417] on div "# Selection Type Criteria delete_forever 1 Customer Attributes Reachable for We…" at bounding box center [740, 425] width 472 height 618
click at [505, 89] on div "20250923_PUSH_Android_Furniture_$49.99Tables mode_edit Group size : 1,170 Notes…" at bounding box center [740, 89] width 472 height 26
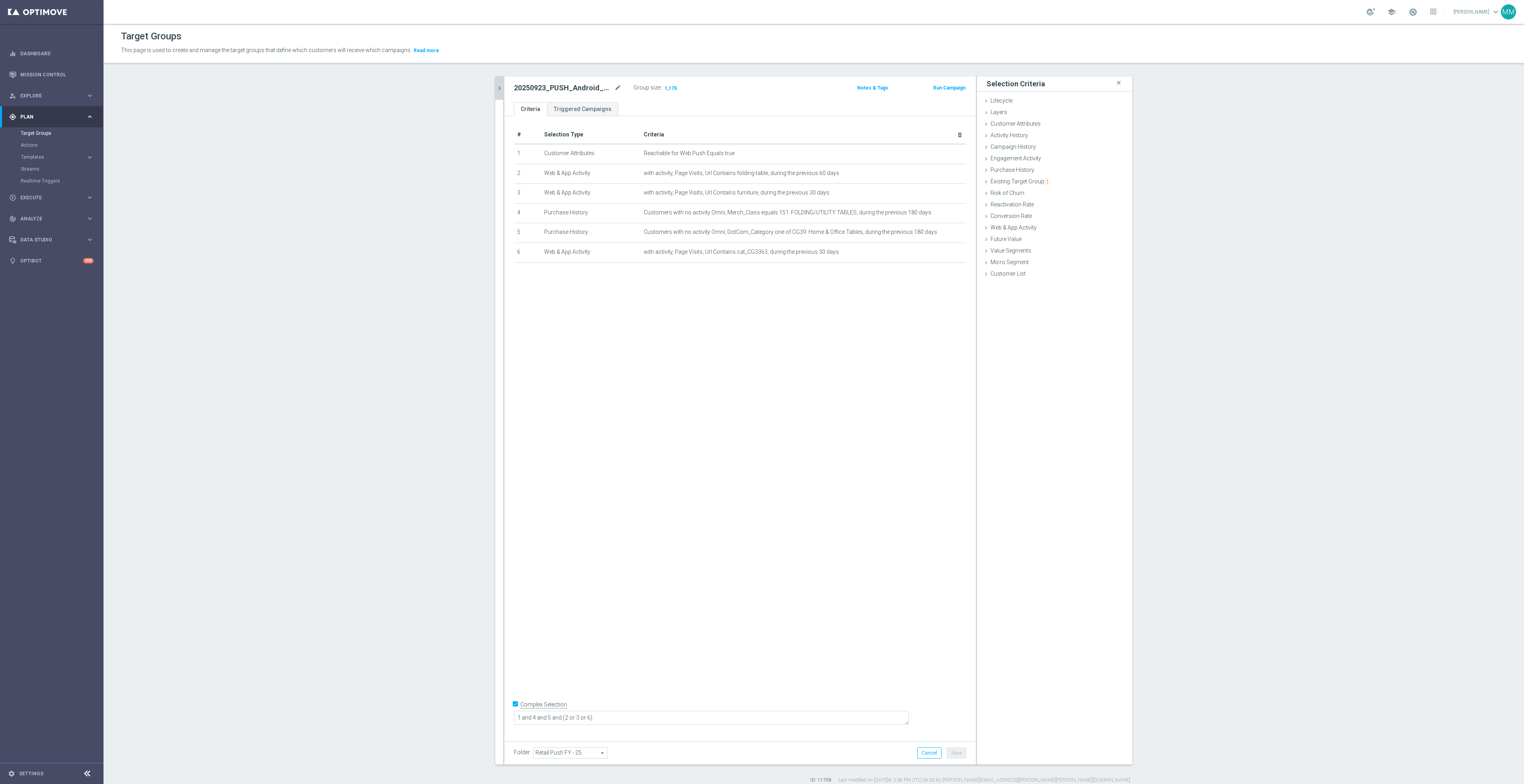
click at [498, 90] on icon "chevron_right" at bounding box center [499, 88] width 8 height 8
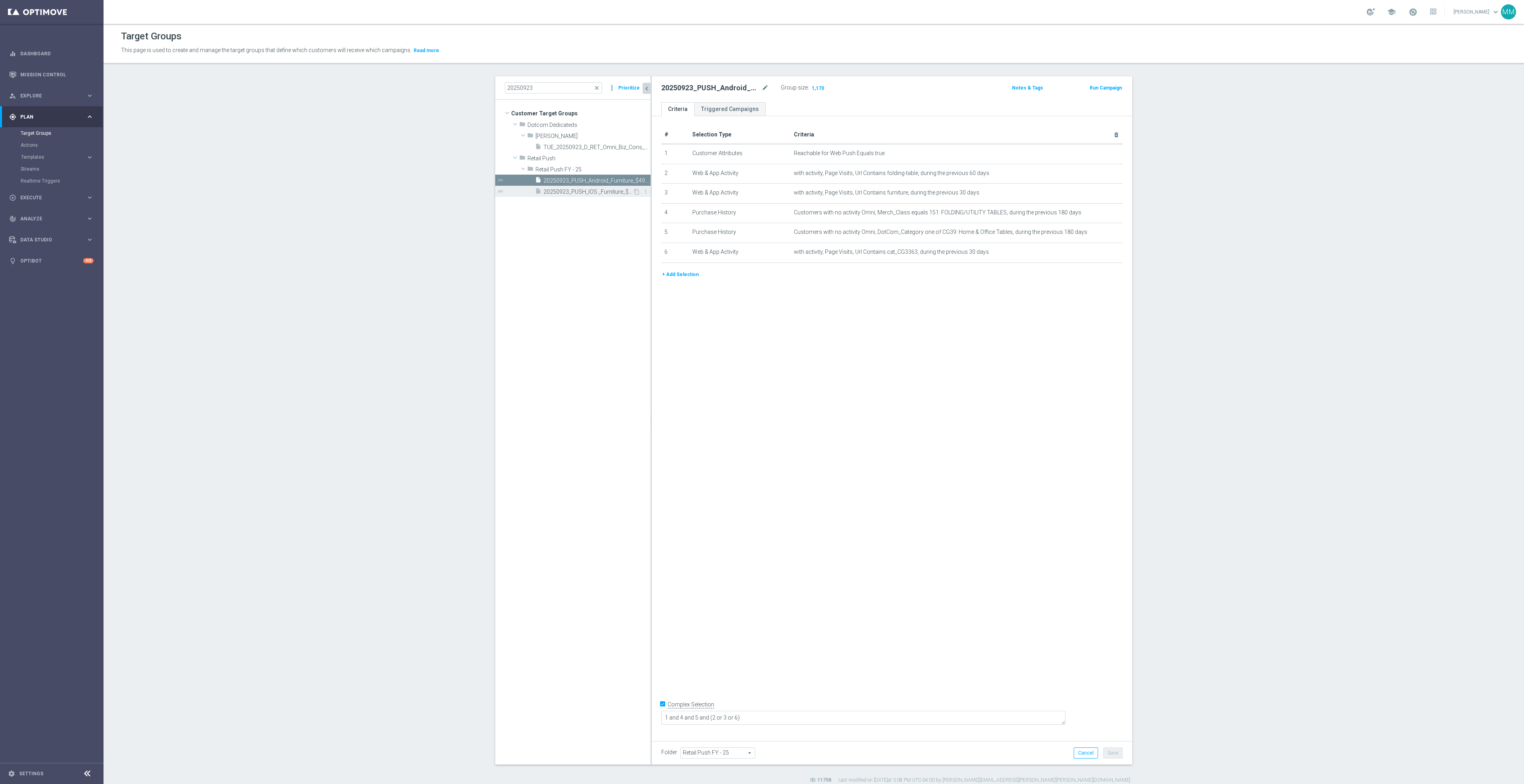
click at [591, 190] on span "20250923_PUSH_IOS _Furniture_$49.99Tables" at bounding box center [588, 192] width 89 height 7
drag, startPoint x: 1002, startPoint y: 443, endPoint x: 992, endPoint y: 394, distance: 50.0
click at [887, 442] on div "# Selection Type Criteria delete_forever 1 Customer Attributes Reachable for Mo…" at bounding box center [892, 425] width 480 height 618
click at [811, 86] on span "Show" at bounding box center [817, 88] width 13 height 5
click at [573, 179] on span "20250923_PUSH_Android_Furniture_$49.99Tables" at bounding box center [588, 180] width 89 height 7
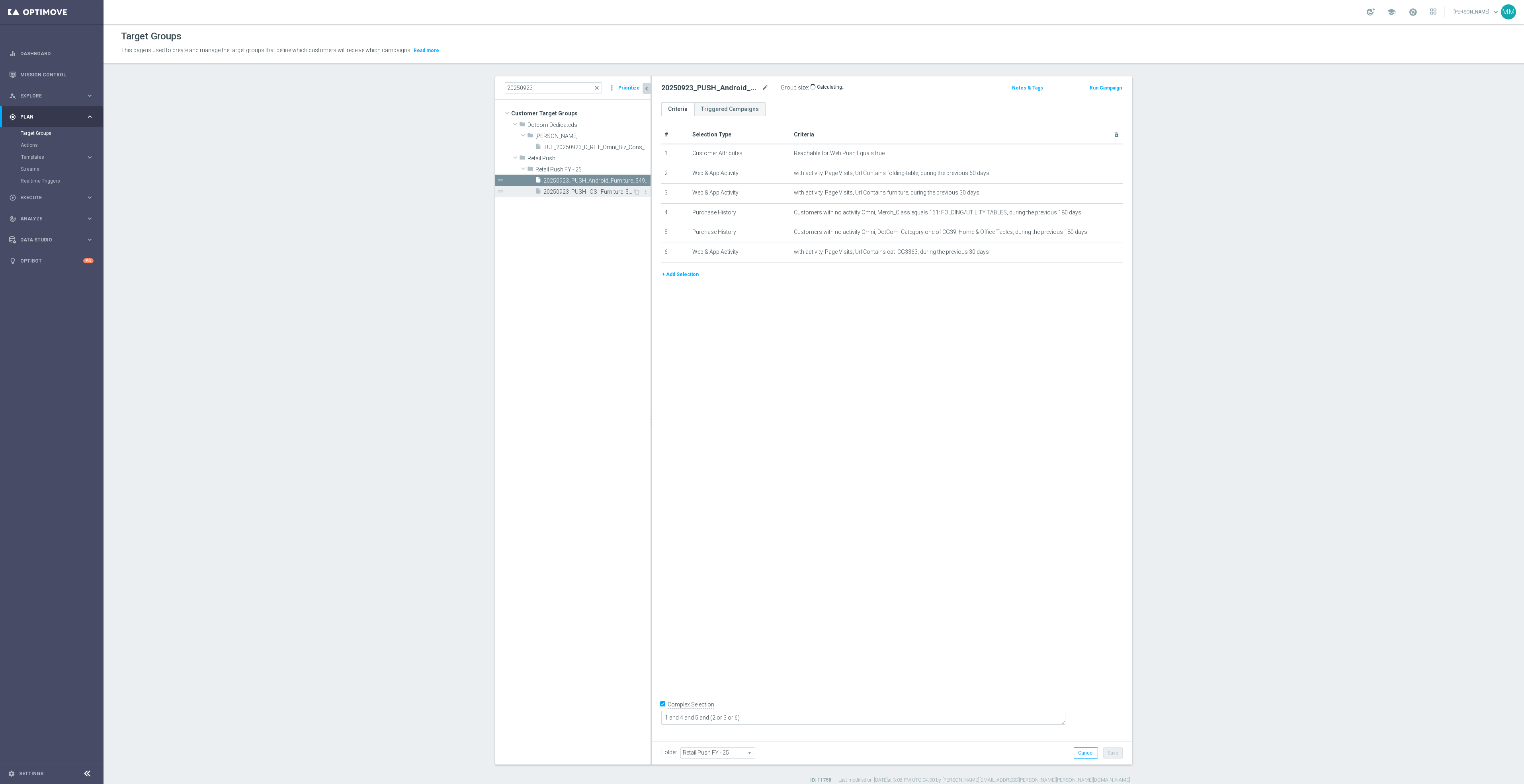
click at [572, 186] on div "insert_drive_file 20250923_PUSH_IOS _Furniture_$49.99Tables" at bounding box center [583, 191] width 98 height 11
click at [887, 252] on icon "mode_edit" at bounding box center [1097, 252] width 7 height 7
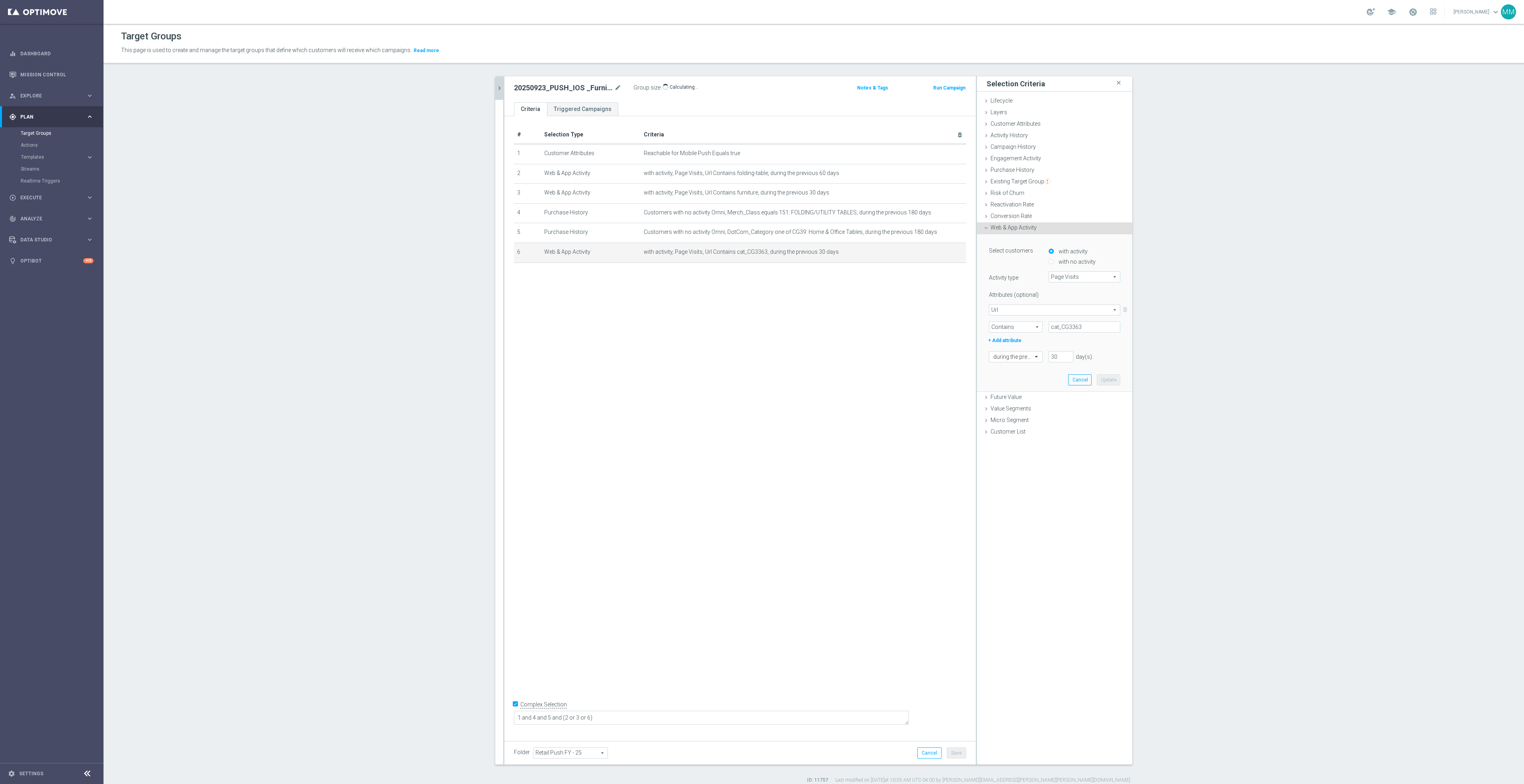
click at [865, 312] on div "# Selection Type Criteria delete_forever 1 Customer Attributes Reachable for Mo…" at bounding box center [740, 425] width 472 height 618
click at [887, 225] on span "Web & App Activity" at bounding box center [1013, 228] width 46 height 7
click at [496, 88] on icon "chevron_right" at bounding box center [499, 88] width 8 height 8
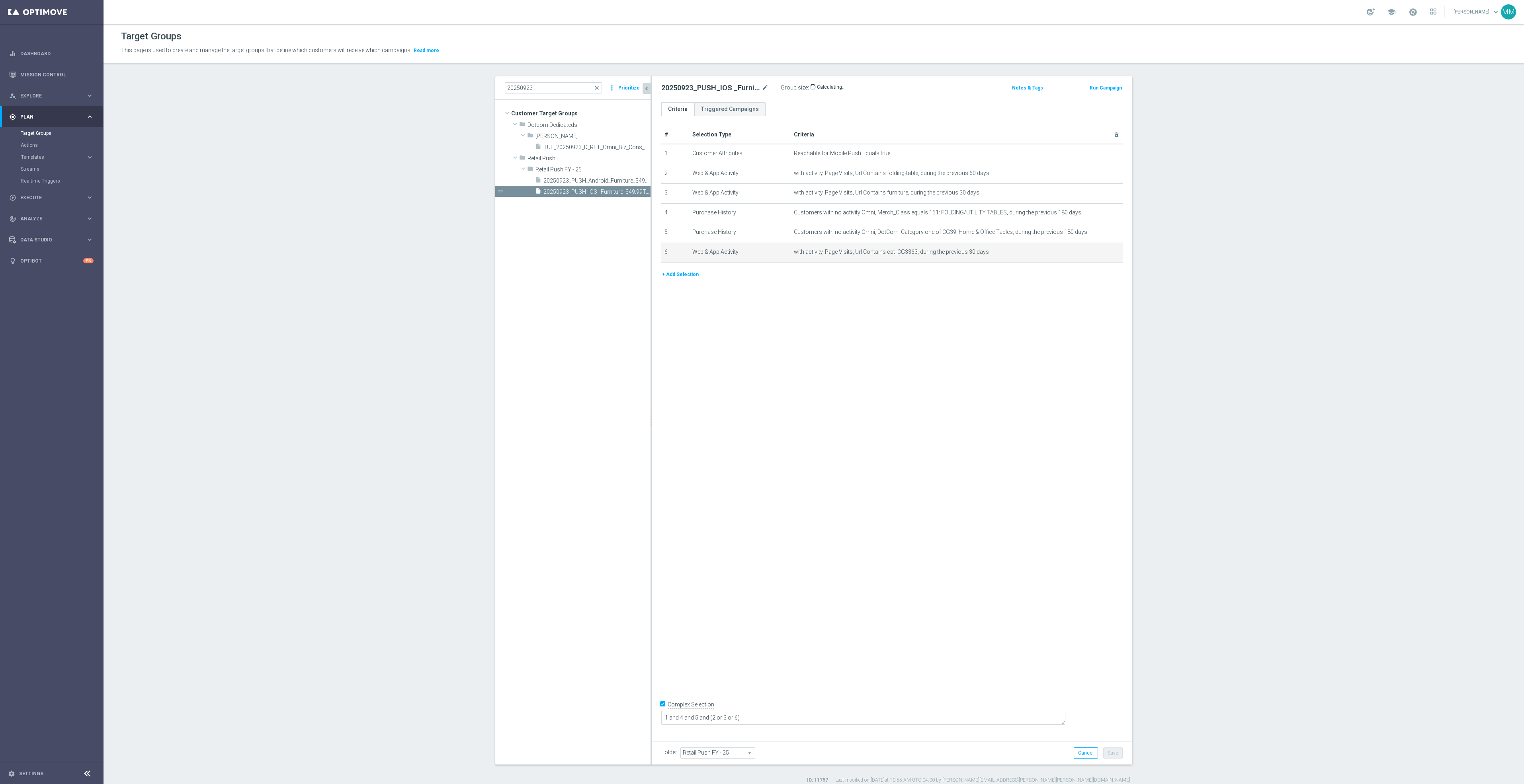
click at [743, 436] on div "# Selection Type Criteria delete_forever 1 Customer Attributes Reachable for Mo…" at bounding box center [892, 425] width 480 height 618
click at [580, 183] on span "20250923_PUSH_Android_Furniture_$49.99Tables" at bounding box center [588, 180] width 89 height 7
click at [592, 192] on span "20250923_PUSH_IOS _Furniture_$49.99Tables" at bounding box center [588, 192] width 89 height 7
click at [812, 88] on span "Show" at bounding box center [817, 88] width 13 height 5
drag, startPoint x: 585, startPoint y: 185, endPoint x: 577, endPoint y: 183, distance: 8.2
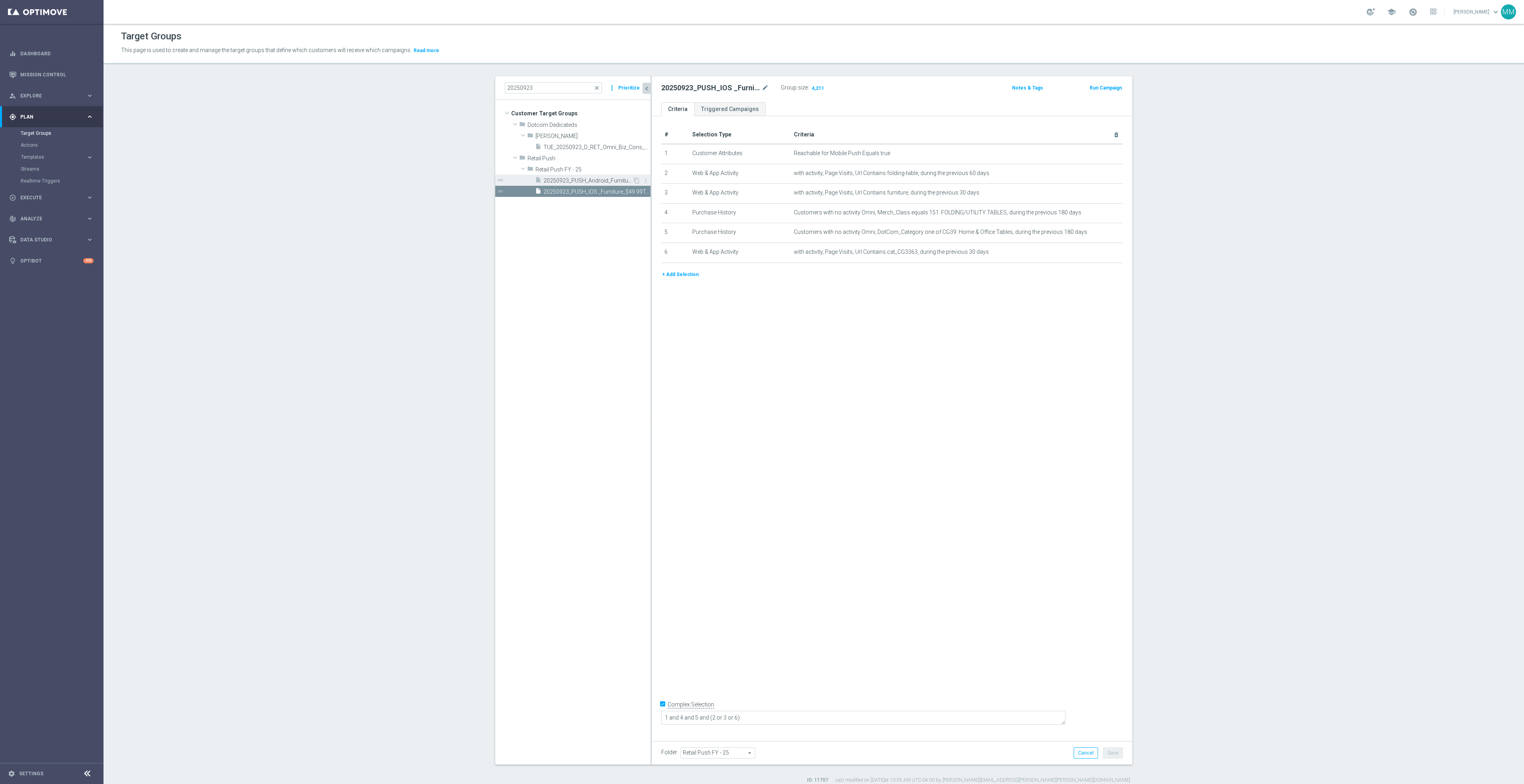
click at [585, 185] on div "insert_drive_file 20250923_PUSH_Android_Furniture_$49.99Tables" at bounding box center [583, 180] width 98 height 11
click at [811, 90] on span "Show" at bounding box center [817, 88] width 13 height 5
click at [887, 255] on td "with activity, Page Visits, Url Contains cat_CG3363, during the previous 30 day…" at bounding box center [957, 252] width 332 height 20
click at [887, 252] on icon "mode_edit" at bounding box center [1097, 252] width 7 height 7
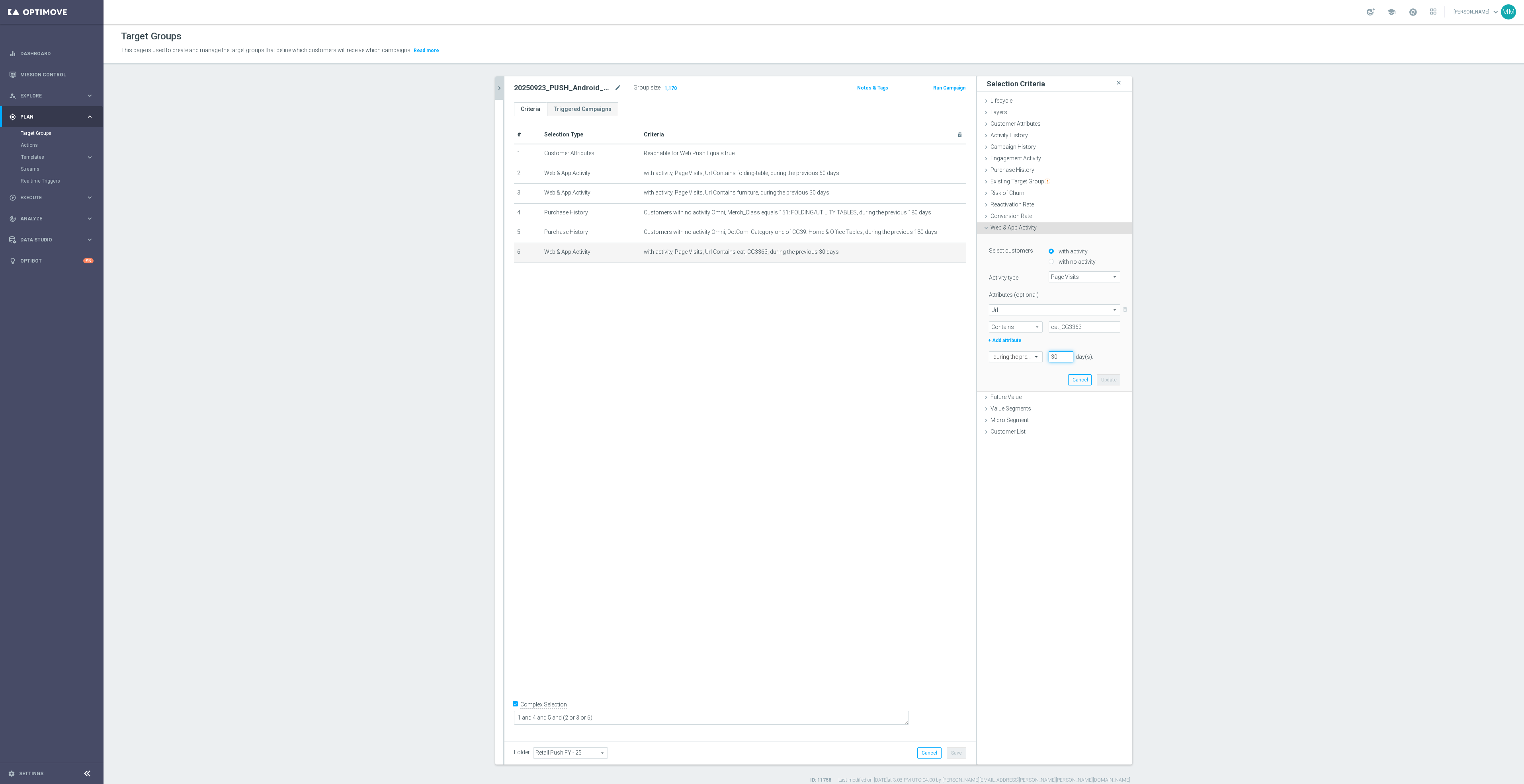
click at [887, 358] on input "30" at bounding box center [1061, 357] width 25 height 11
drag, startPoint x: 1052, startPoint y: 358, endPoint x: 1043, endPoint y: 355, distance: 9.5
click at [887, 355] on li "30" at bounding box center [1061, 357] width 28 height 11
type input "60"
click at [887, 377] on button "Update" at bounding box center [1109, 380] width 24 height 11
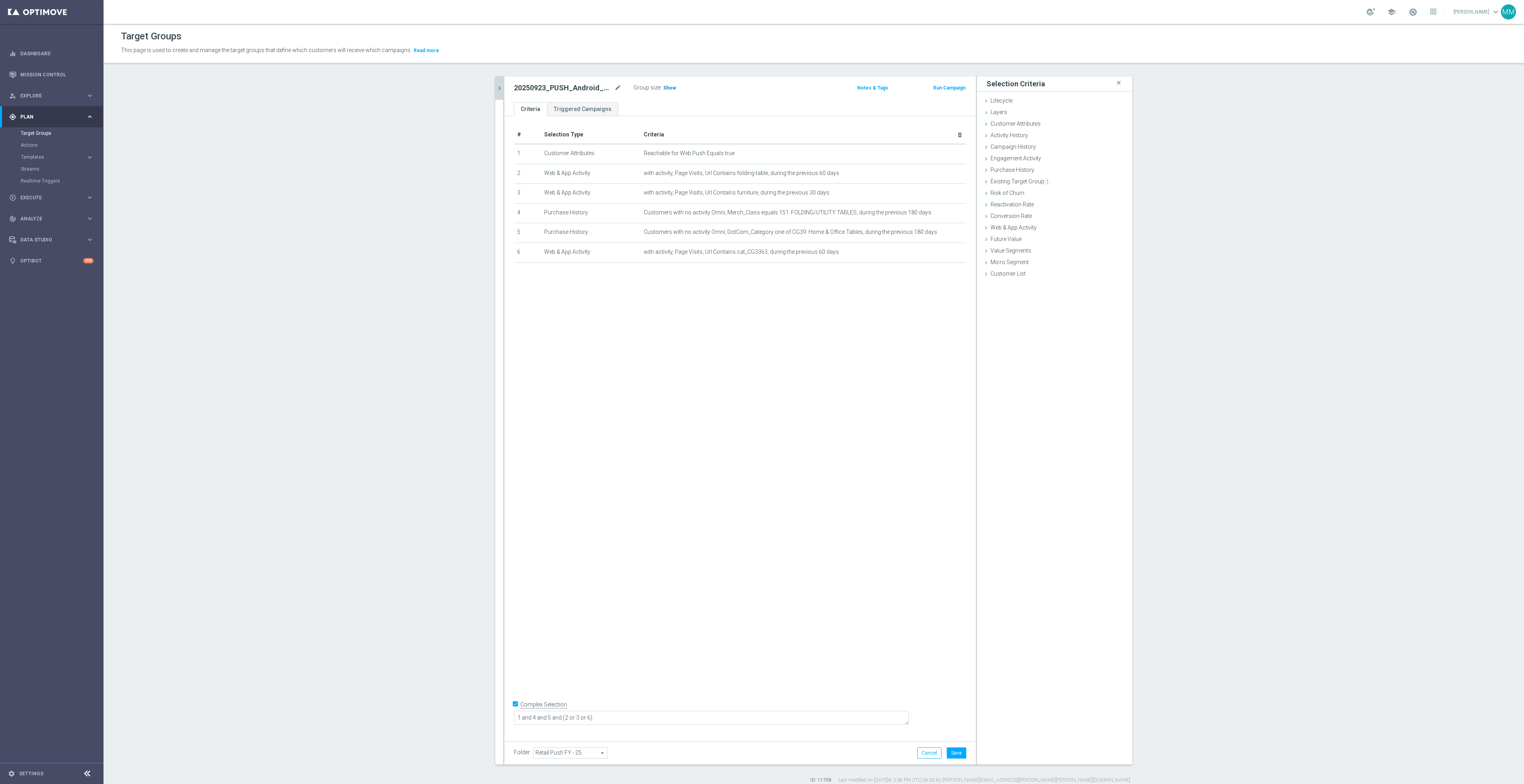
click at [666, 92] on h3 "Show" at bounding box center [670, 88] width 14 height 9
click at [495, 93] on button "chevron_right" at bounding box center [499, 88] width 8 height 24
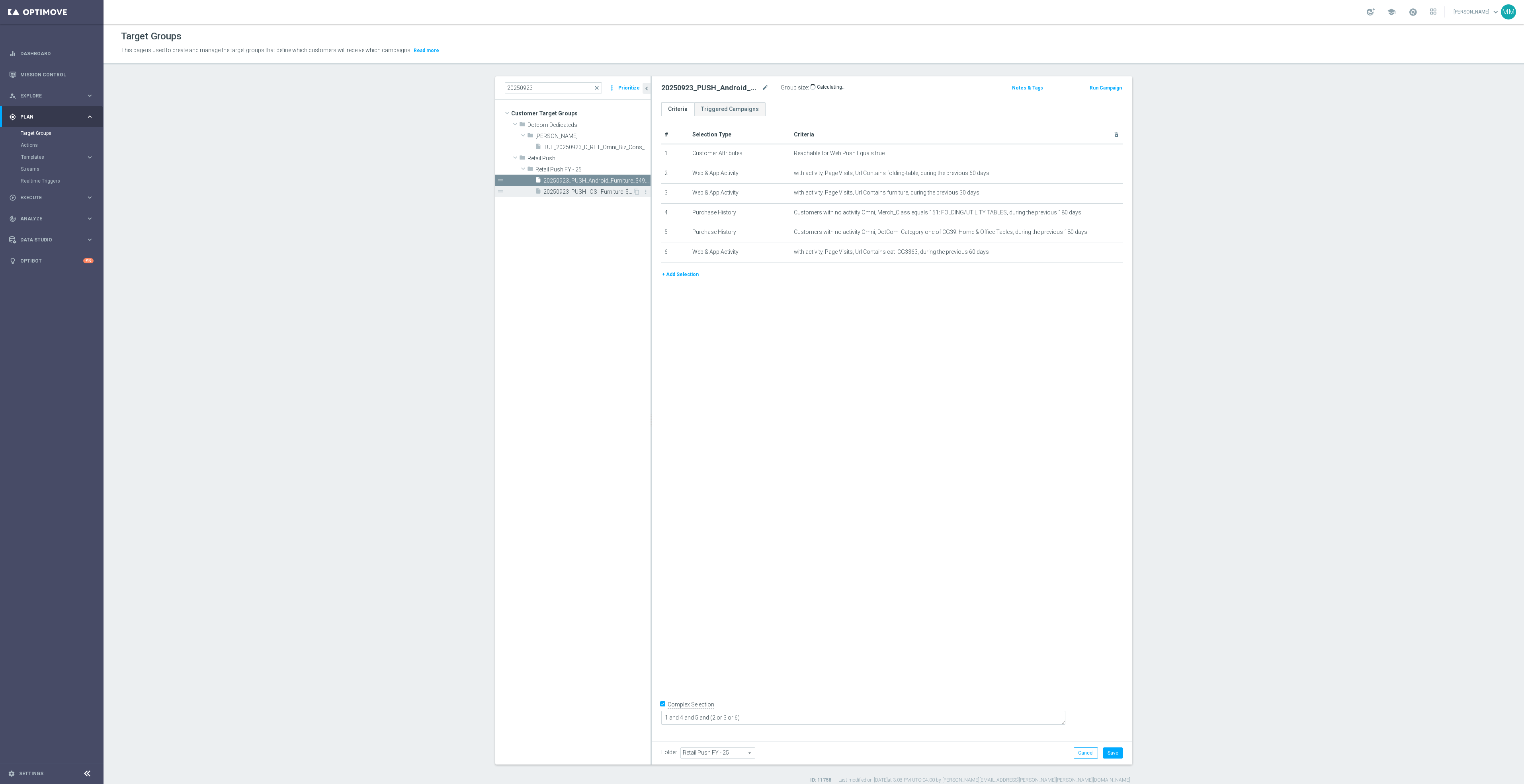
click at [589, 190] on span "20250923_PUSH_IOS _Furniture_$49.99Tables" at bounding box center [588, 192] width 89 height 7
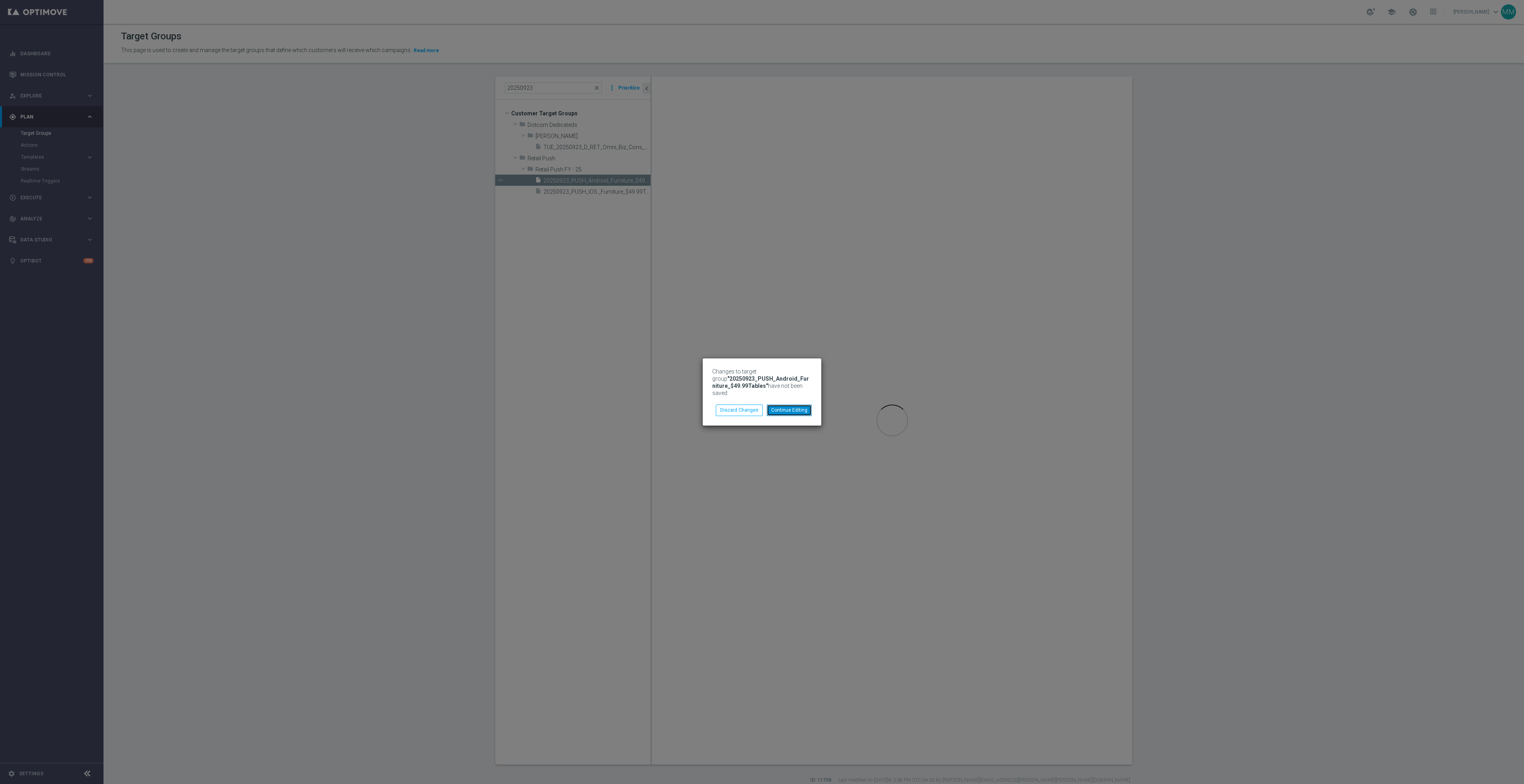
click at [786, 409] on button "Continue Editing" at bounding box center [789, 410] width 45 height 11
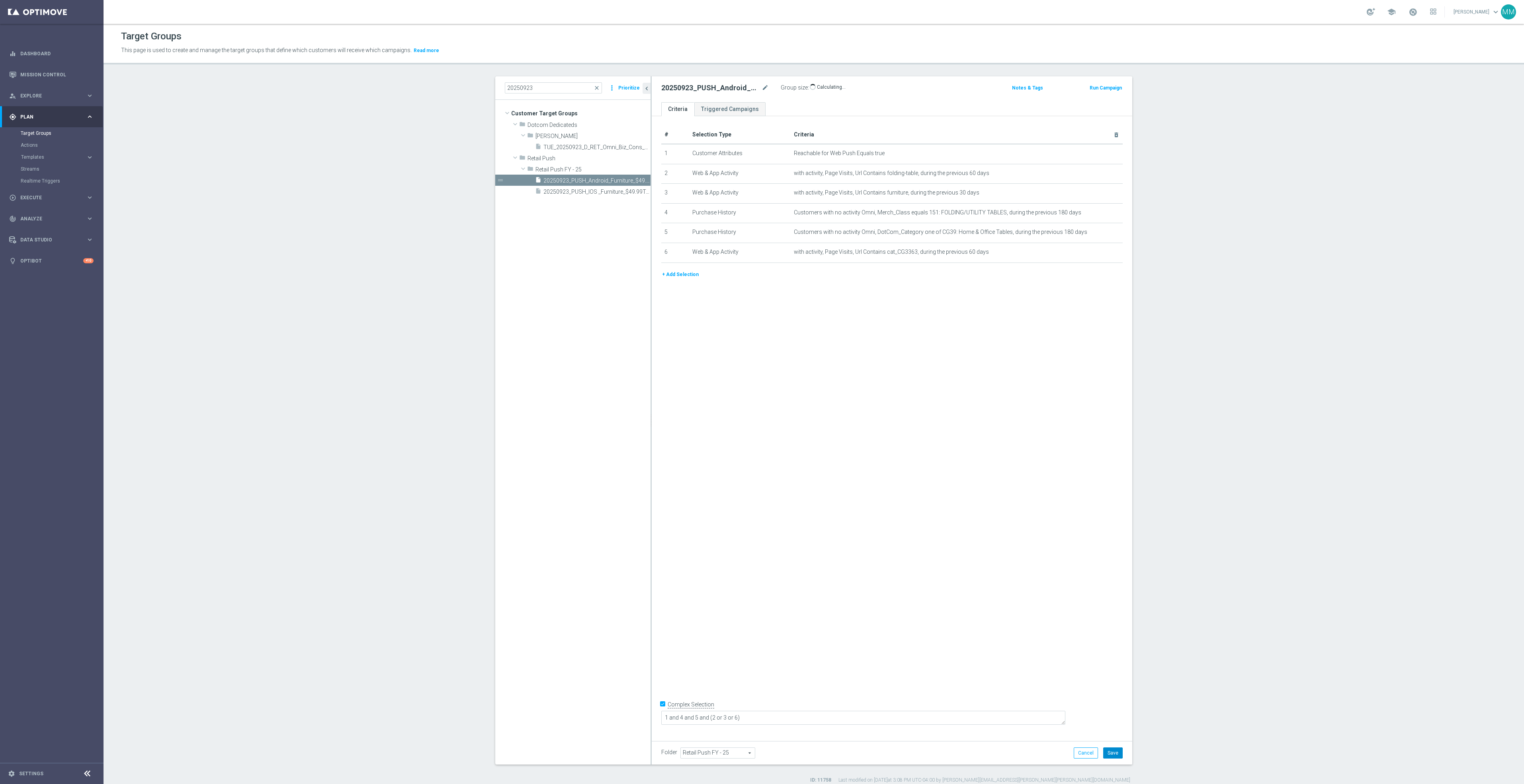
click at [887, 482] on button "Save" at bounding box center [1113, 753] width 20 height 11
click at [564, 189] on span "20250923_PUSH_IOS _Furniture_$49.99Tables" at bounding box center [588, 192] width 89 height 7
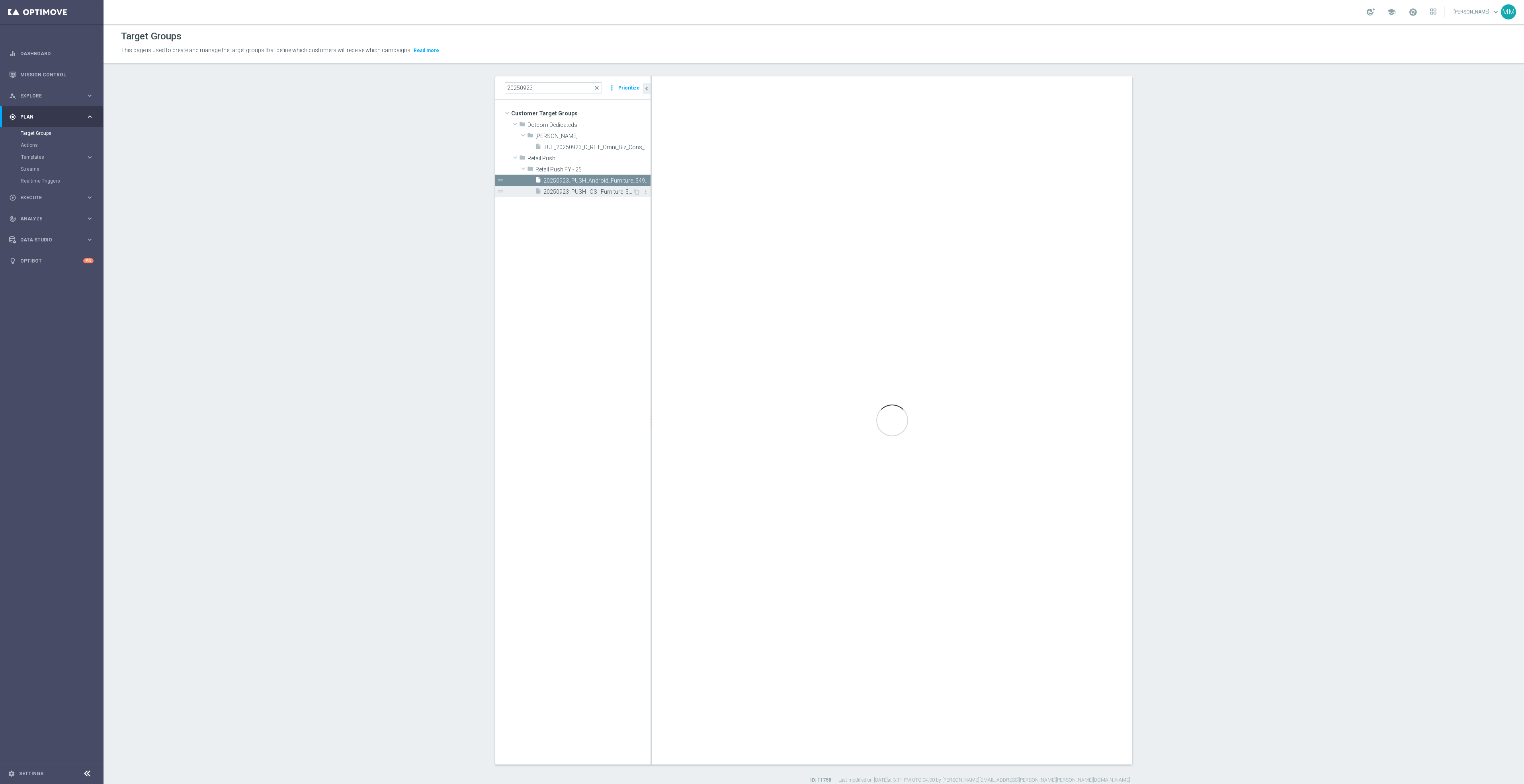
click at [558, 193] on span "20250923_PUSH_IOS _Furniture_$49.99Tables" at bounding box center [588, 192] width 89 height 7
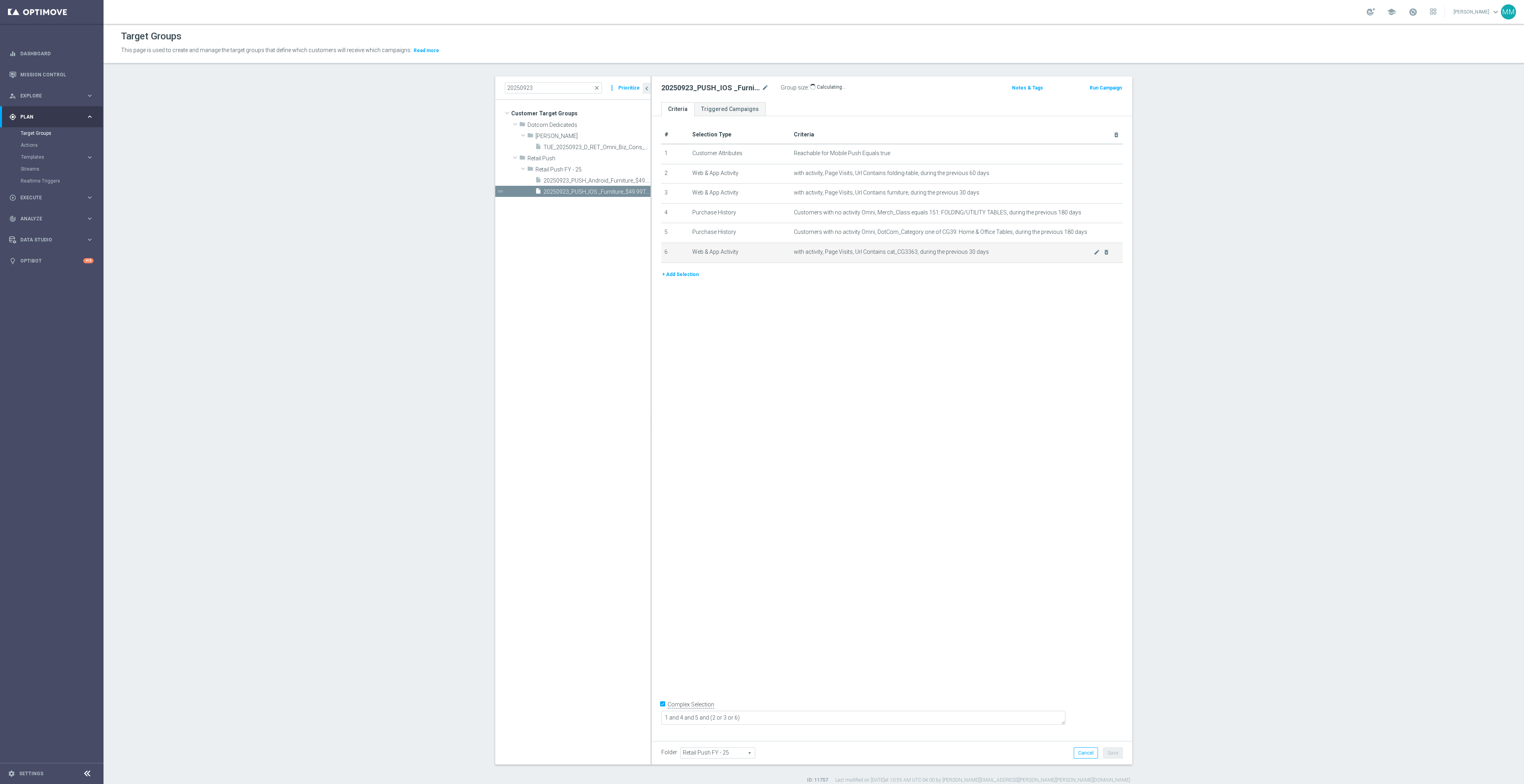
click at [887, 254] on span "with activity, Page Visits, Url Contains cat_CG3363, during the previous 30 days" at bounding box center [944, 252] width 300 height 7
click at [887, 252] on icon "mode_edit" at bounding box center [1097, 252] width 7 height 7
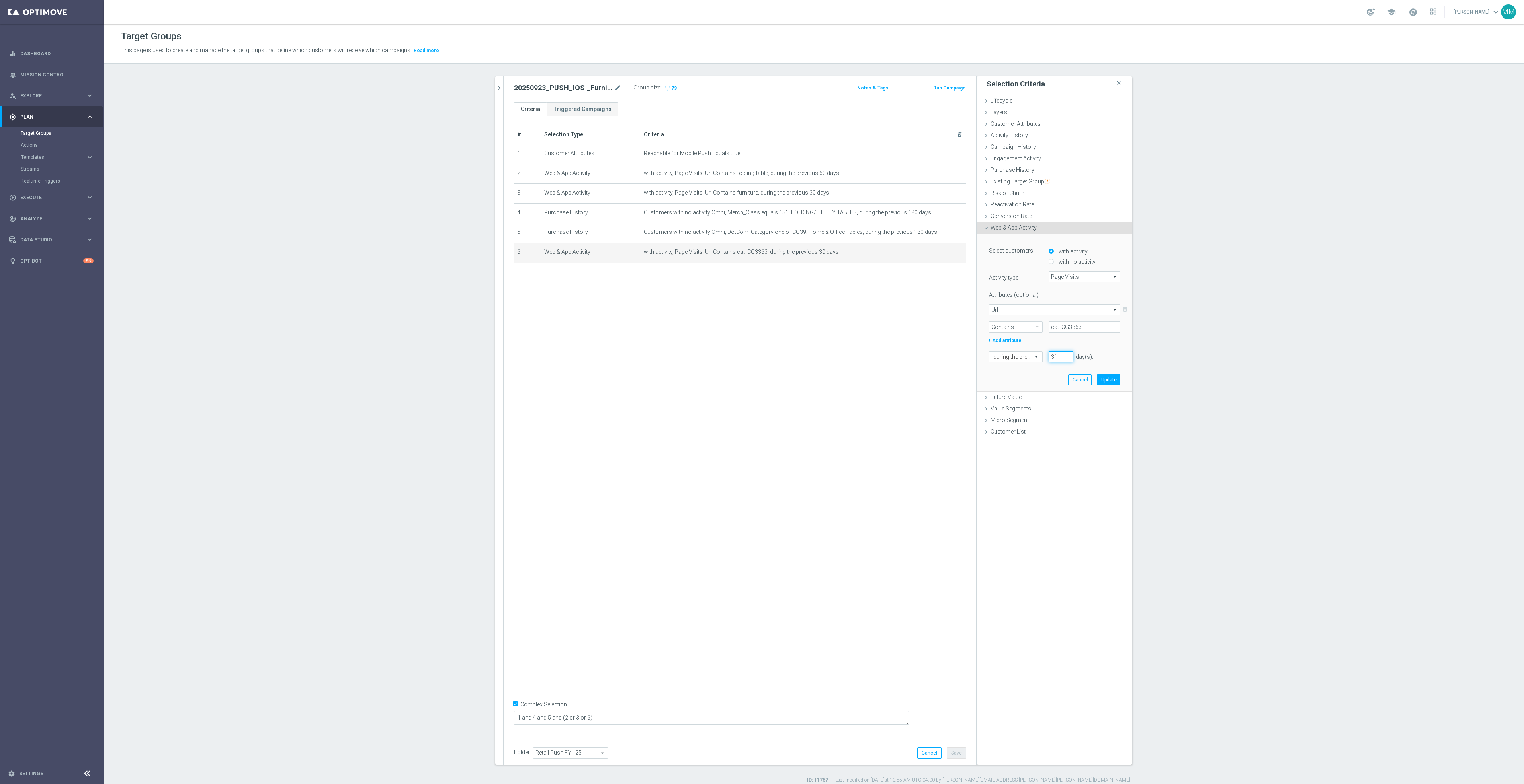
drag, startPoint x: 1061, startPoint y: 356, endPoint x: 1042, endPoint y: 354, distance: 19.1
click at [887, 354] on input "32" at bounding box center [1061, 357] width 25 height 11
click at [887, 356] on input "32" at bounding box center [1061, 357] width 25 height 11
drag, startPoint x: 1055, startPoint y: 356, endPoint x: 1041, endPoint y: 354, distance: 14.1
click at [887, 354] on div "32 day(s). Enter a number between 1 and 730" at bounding box center [1078, 357] width 72 height 11
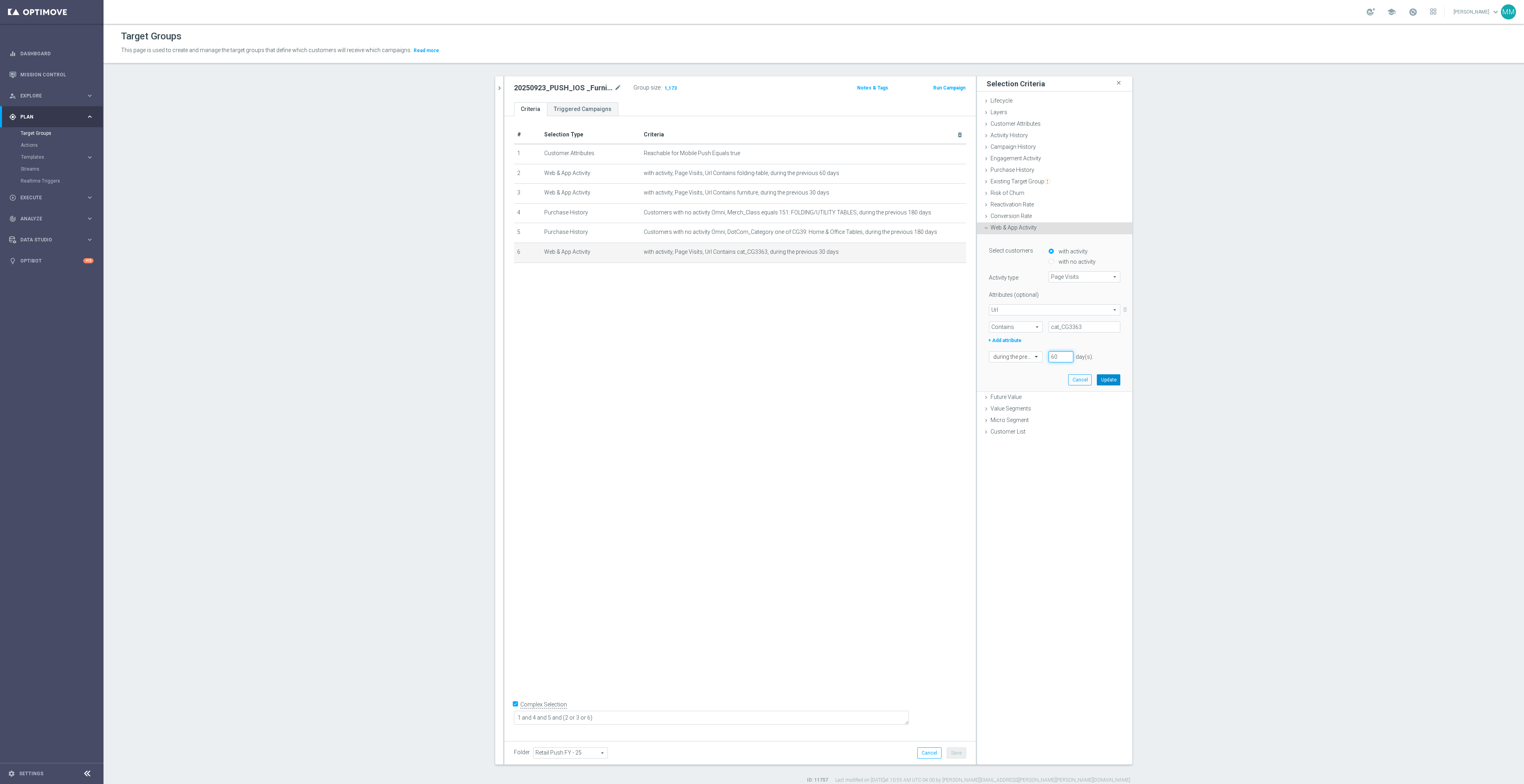
type input "60"
click at [887, 377] on button "Update" at bounding box center [1109, 380] width 24 height 11
click at [663, 89] on span "Show" at bounding box center [670, 88] width 13 height 5
click at [887, 253] on icon "mode_edit" at bounding box center [941, 252] width 7 height 7
drag, startPoint x: 1051, startPoint y: 356, endPoint x: 1029, endPoint y: 356, distance: 22.0
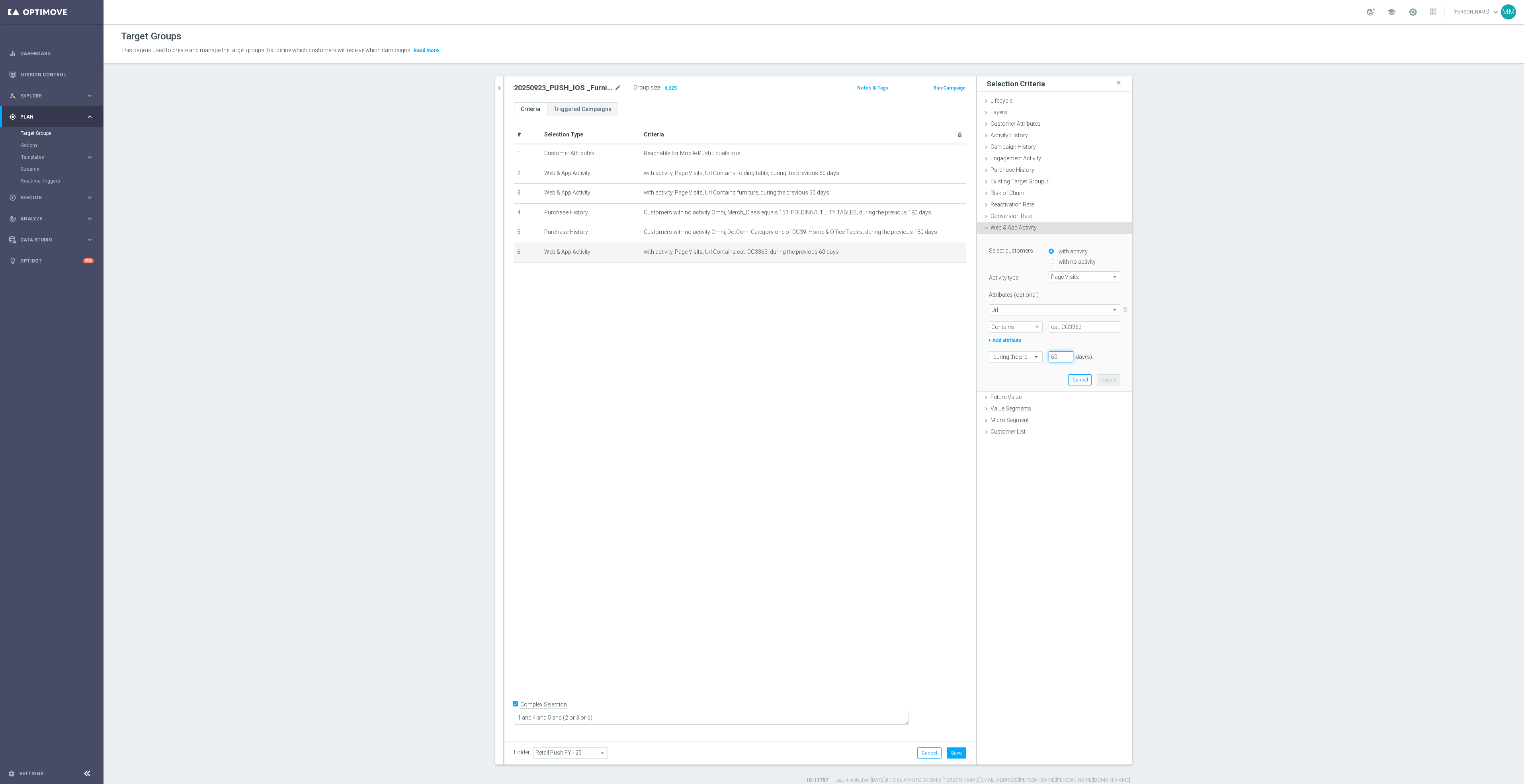
click at [887, 356] on div "during the previous 60 day(s). Enter a number between 1 and 730" at bounding box center [1054, 357] width 143 height 11
type input "30"
click at [887, 376] on button "Update" at bounding box center [1109, 380] width 24 height 11
click at [887, 482] on button "Save" at bounding box center [956, 753] width 20 height 11
click at [496, 89] on icon "chevron_right" at bounding box center [499, 88] width 8 height 8
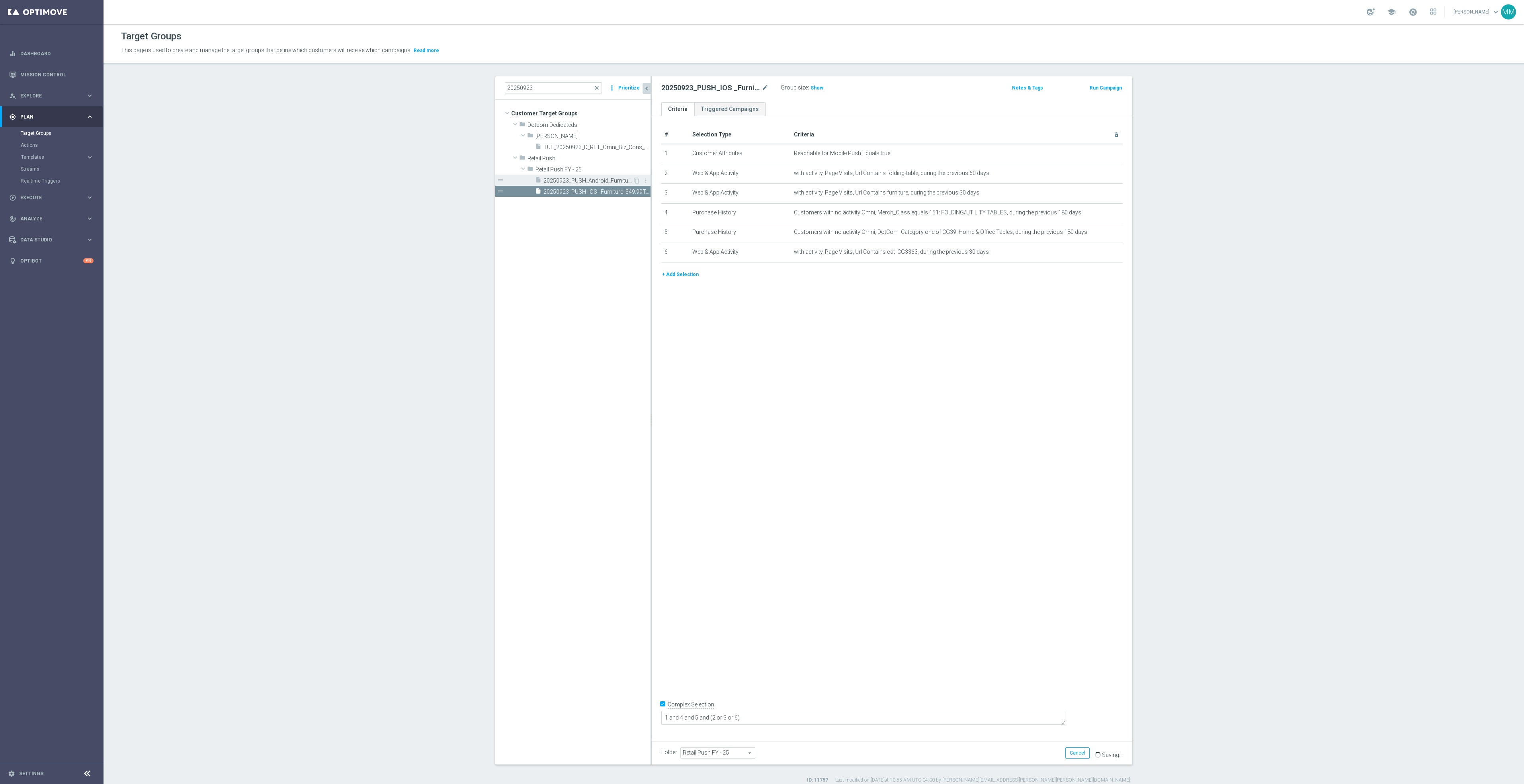
click at [593, 181] on span "20250923_PUSH_Android_Furniture_$49.99Tables" at bounding box center [588, 180] width 89 height 7
click at [887, 255] on icon "mode_edit" at bounding box center [1097, 252] width 7 height 7
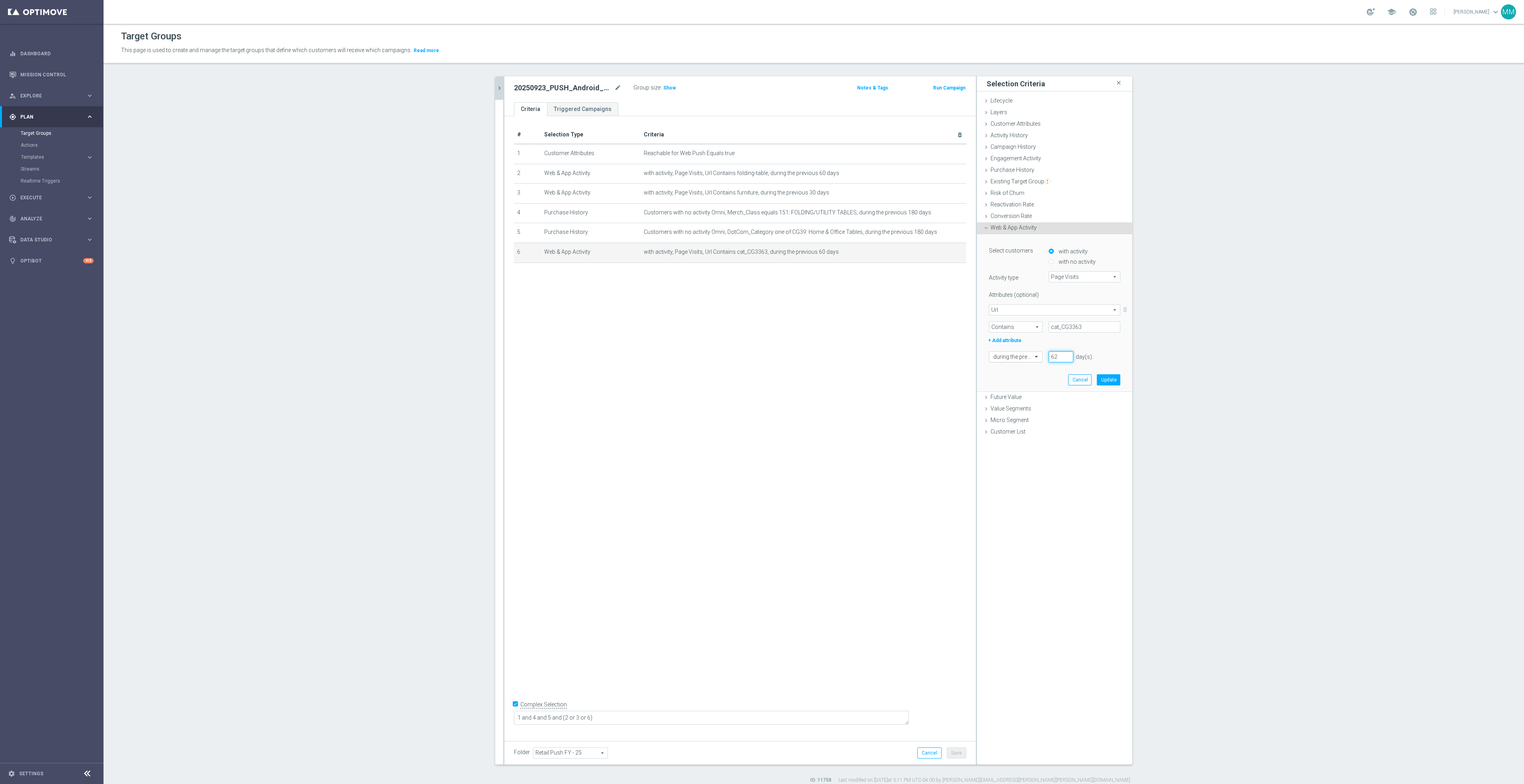
drag, startPoint x: 1060, startPoint y: 355, endPoint x: 1003, endPoint y: 356, distance: 57.0
click at [887, 355] on input "62" at bounding box center [1061, 357] width 25 height 11
drag, startPoint x: 1052, startPoint y: 358, endPoint x: 1047, endPoint y: 358, distance: 5.0
click at [887, 358] on input "62" at bounding box center [1061, 357] width 25 height 11
type input "30"
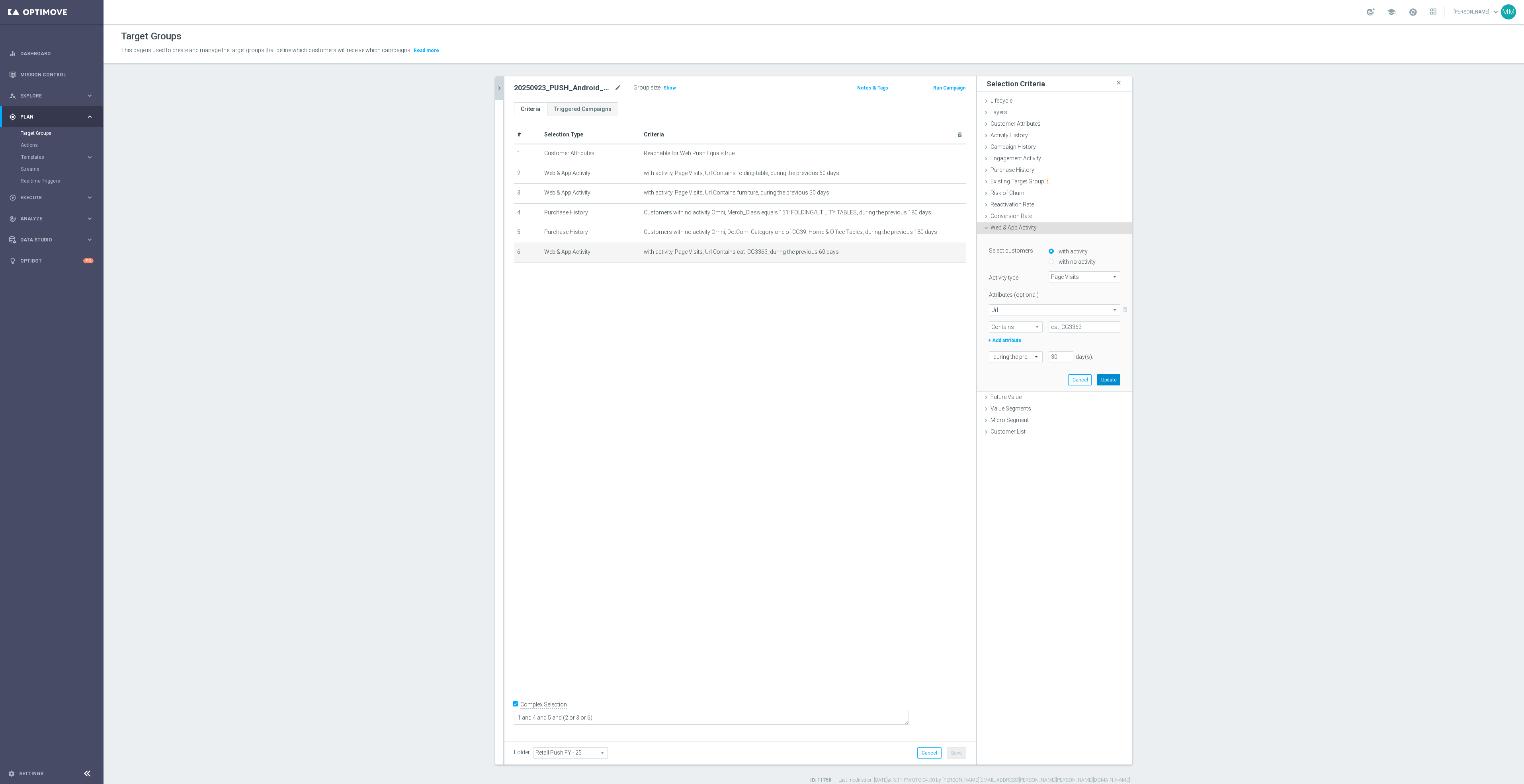
click at [887, 380] on button "Update" at bounding box center [1109, 380] width 24 height 11
click at [887, 48] on p "This page is used to create and manage the target groups that define which cust…" at bounding box center [640, 50] width 1037 height 9
click at [21, 73] on link "Mission Control" at bounding box center [57, 74] width 73 height 21
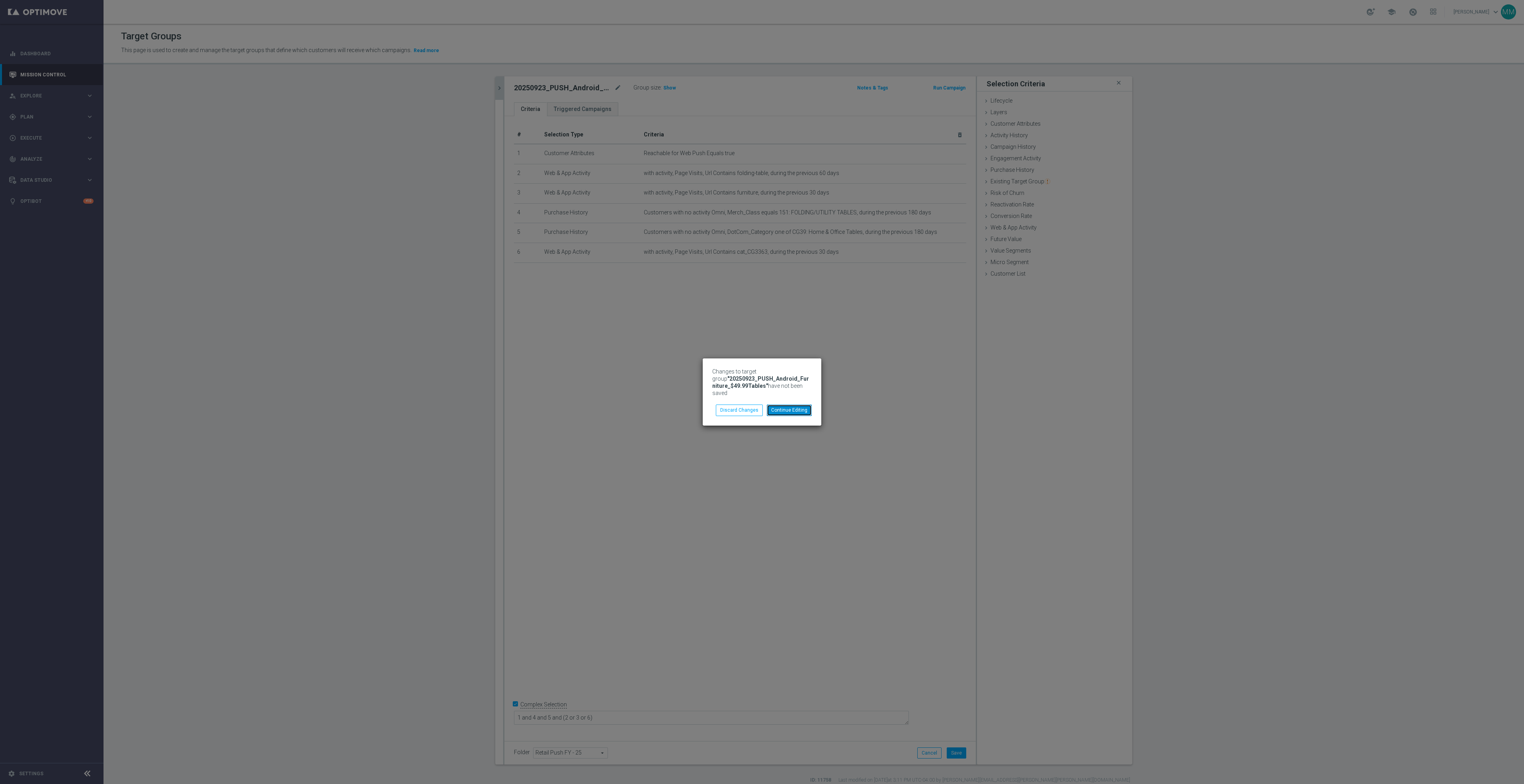
click at [782, 409] on button "Continue Editing" at bounding box center [789, 410] width 45 height 11
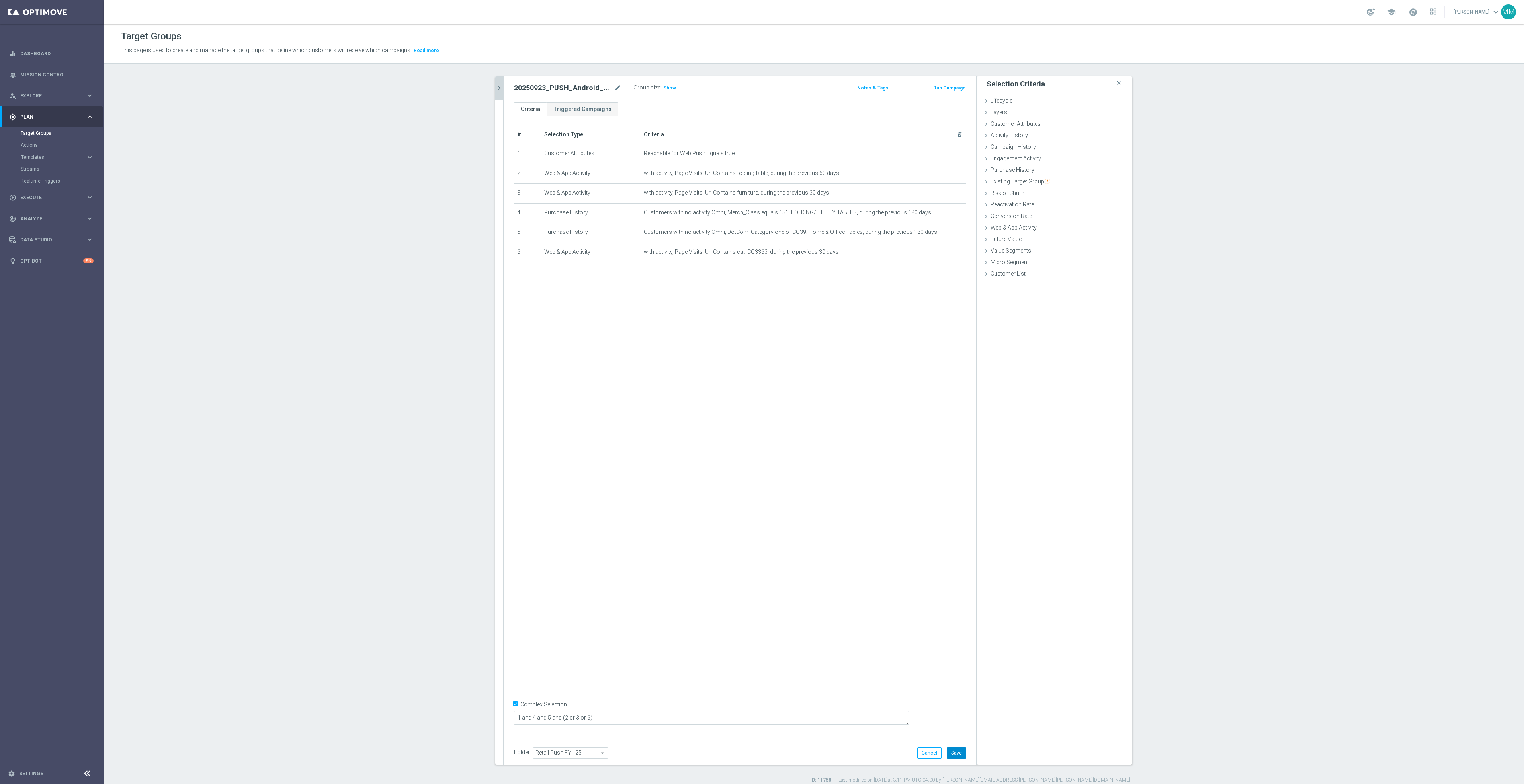
click at [887, 482] on button "Save" at bounding box center [956, 753] width 20 height 11
click at [53, 73] on link "Mission Control" at bounding box center [57, 74] width 73 height 21
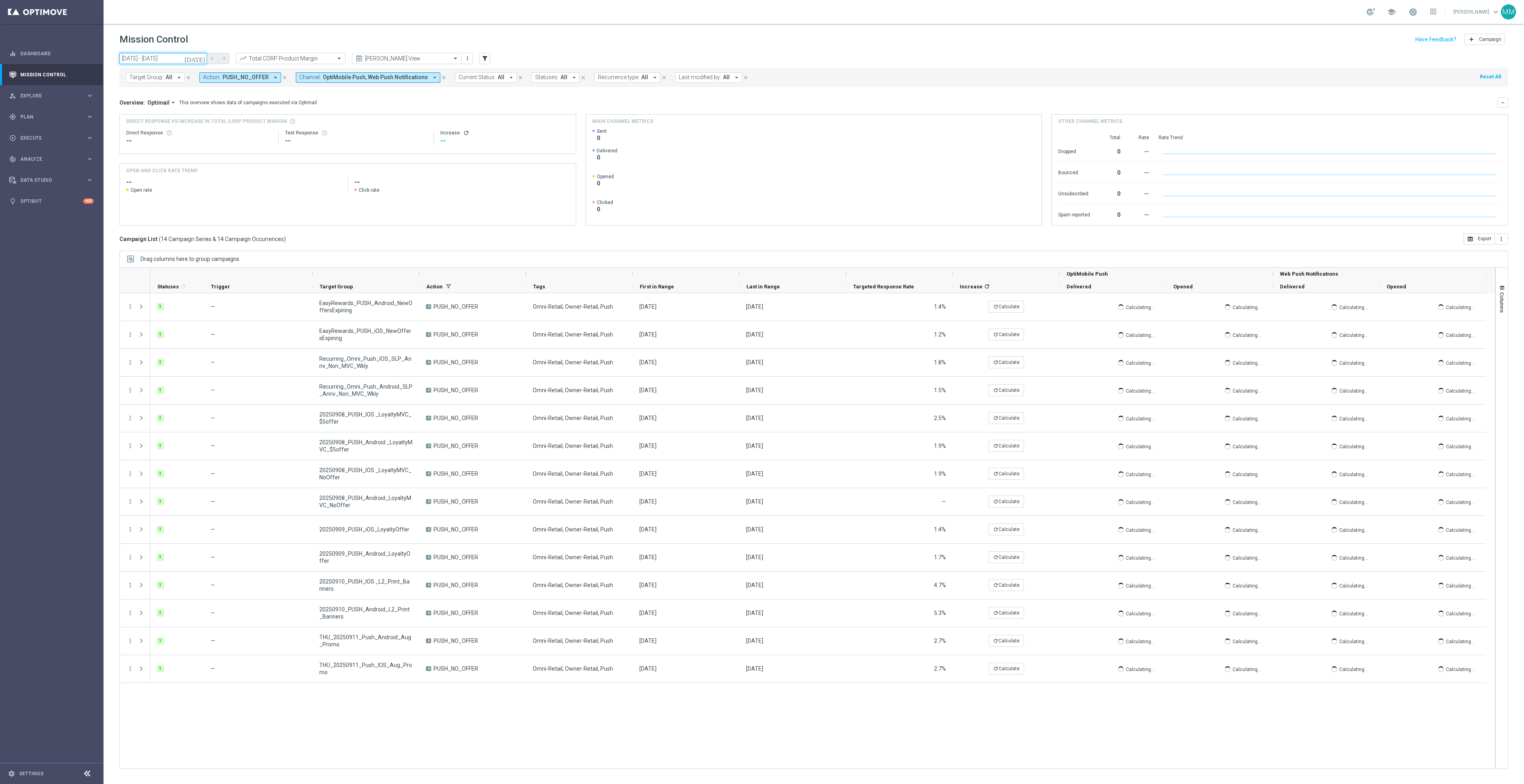
click at [162, 59] on input "07 Sep 2025 - 13 Sep 2025" at bounding box center [163, 59] width 88 height 11
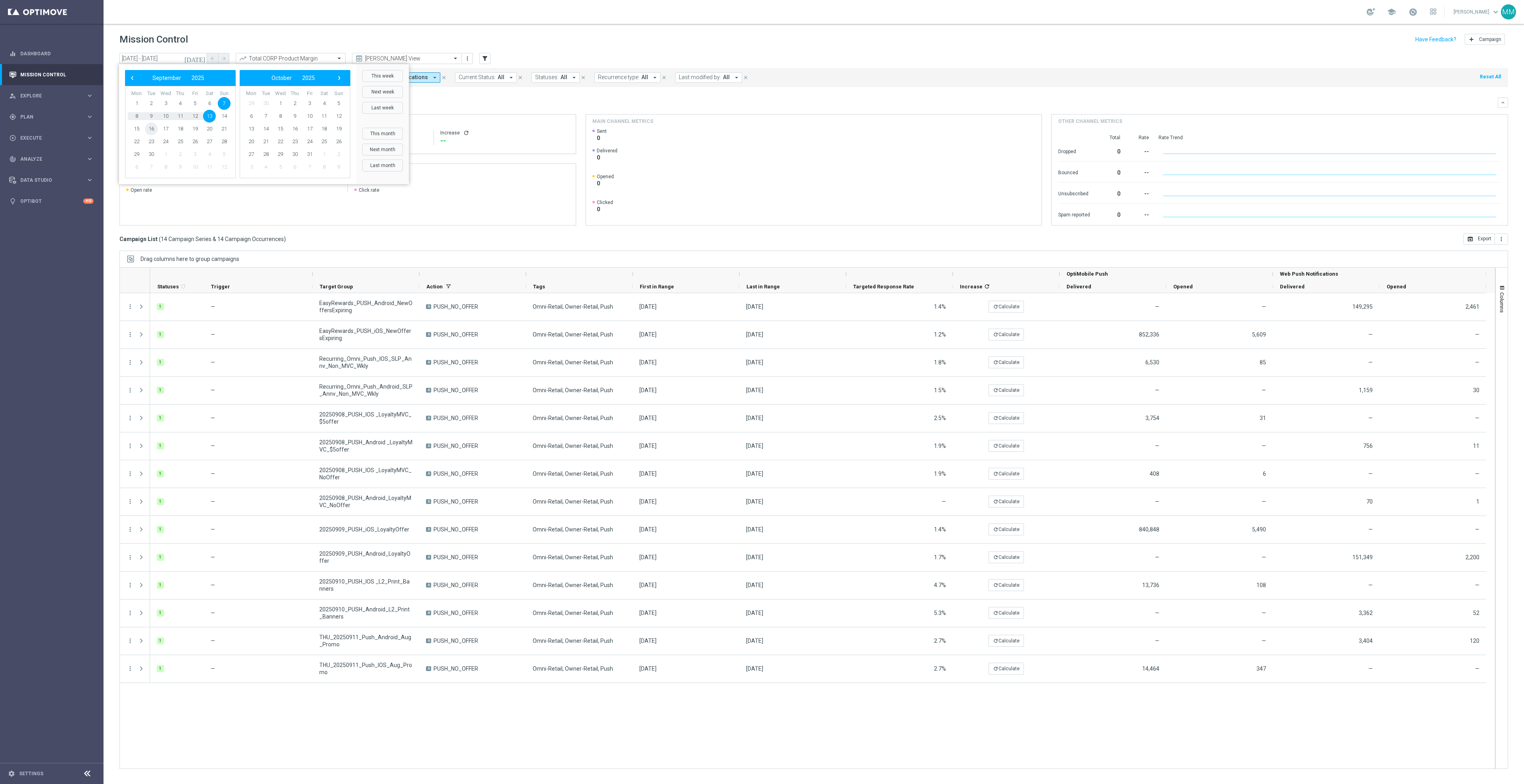
click at [153, 128] on span "16" at bounding box center [151, 129] width 13 height 13
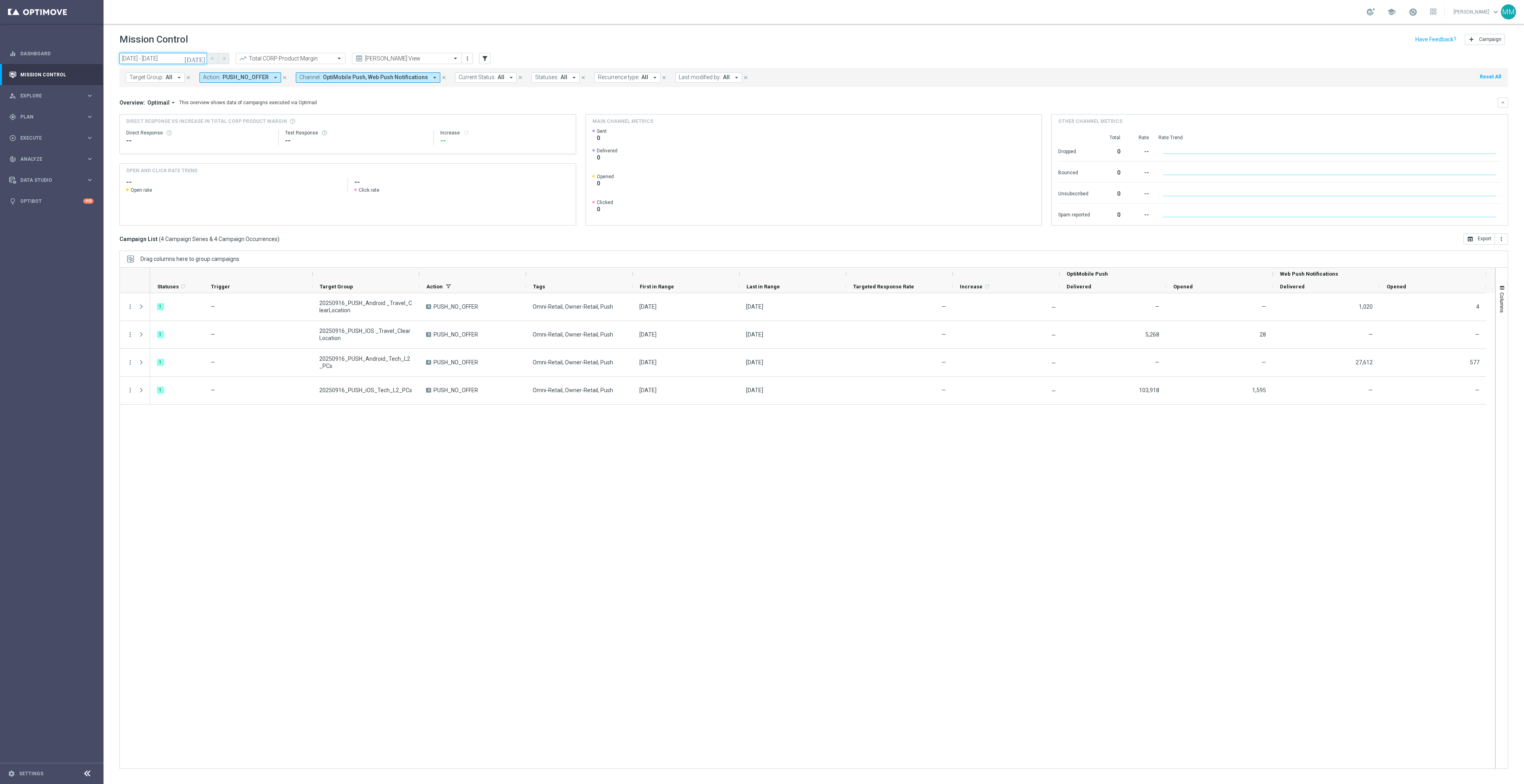
click at [182, 60] on input "16 Sep 2025 - 16 Sep 2025" at bounding box center [163, 59] width 88 height 11
click at [165, 130] on span "17" at bounding box center [166, 129] width 13 height 13
type input "17 Sep 2025 - 17 Sep 2025"
